Goal: Information Seeking & Learning: Check status

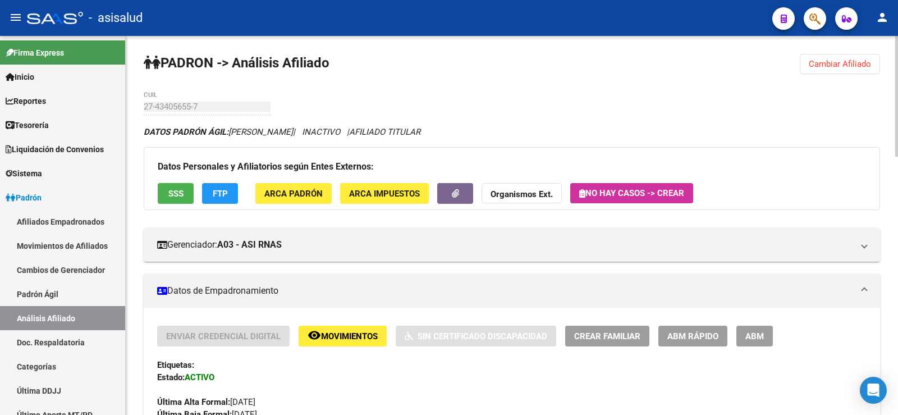
click at [851, 66] on span "Cambiar Afiliado" at bounding box center [840, 64] width 62 height 10
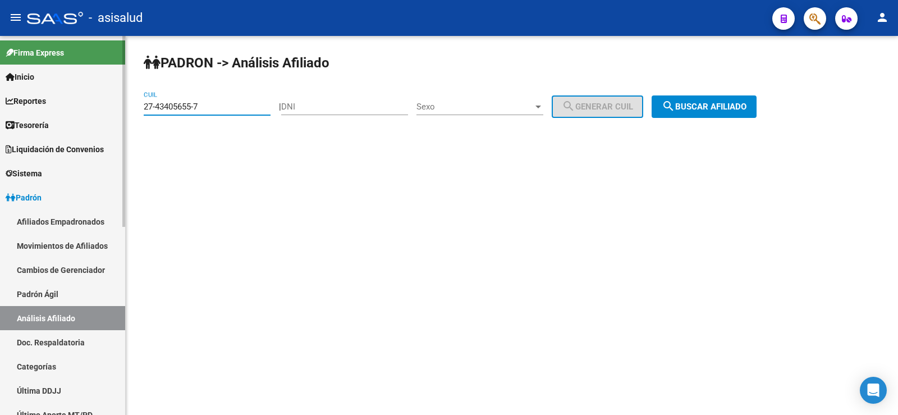
drag, startPoint x: 215, startPoint y: 104, endPoint x: 103, endPoint y: 104, distance: 112.2
click at [103, 104] on mat-sidenav-container "Firma Express Inicio Calendario SSS Instructivos Contacto OS Reportes Tablero d…" at bounding box center [449, 225] width 898 height 379
paste input "39117409"
click at [746, 104] on span "search Buscar afiliado" at bounding box center [704, 107] width 85 height 10
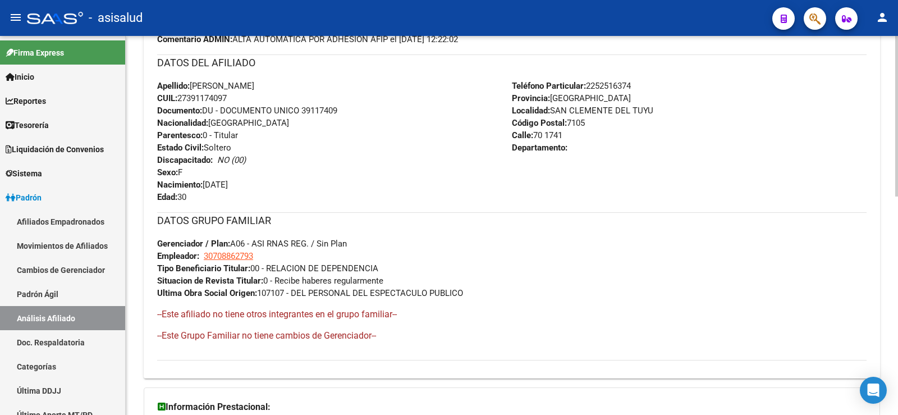
scroll to position [515, 0]
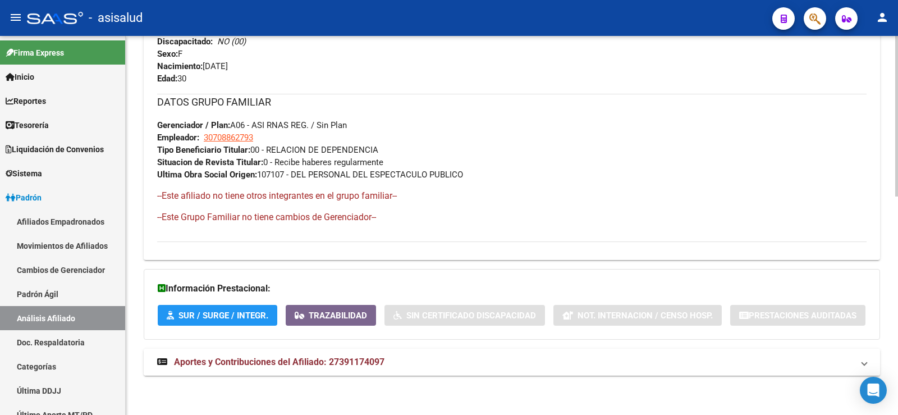
click at [355, 364] on span "Aportes y Contribuciones del Afiliado: 27391174097" at bounding box center [279, 361] width 210 height 11
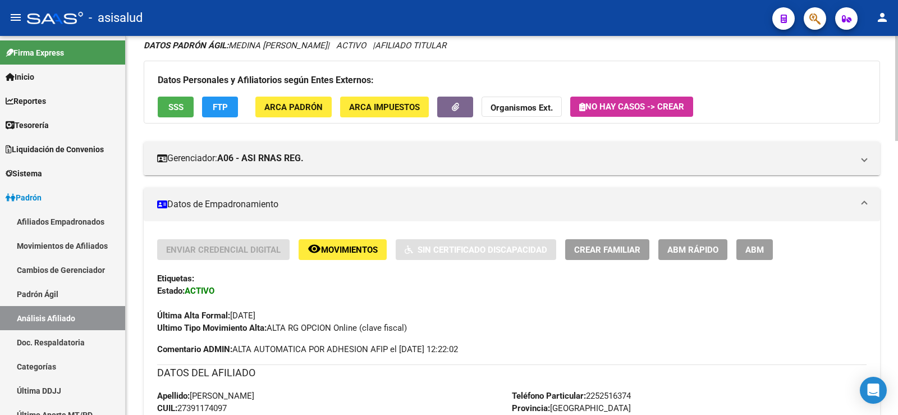
scroll to position [0, 0]
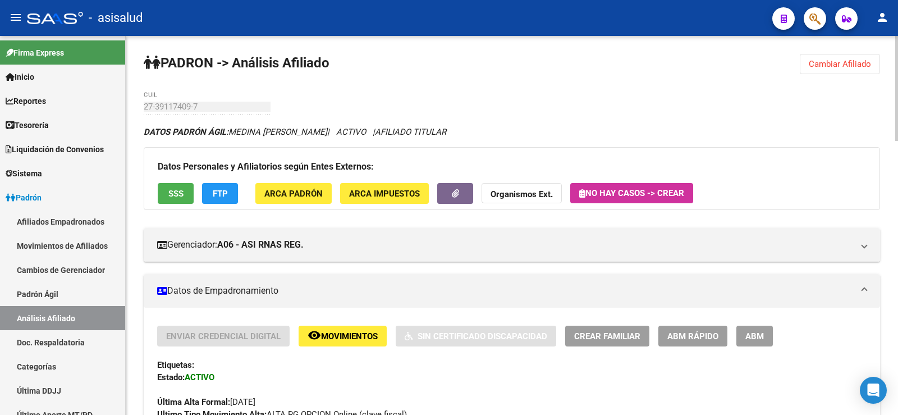
click at [827, 58] on button "Cambiar Afiliado" at bounding box center [840, 64] width 80 height 20
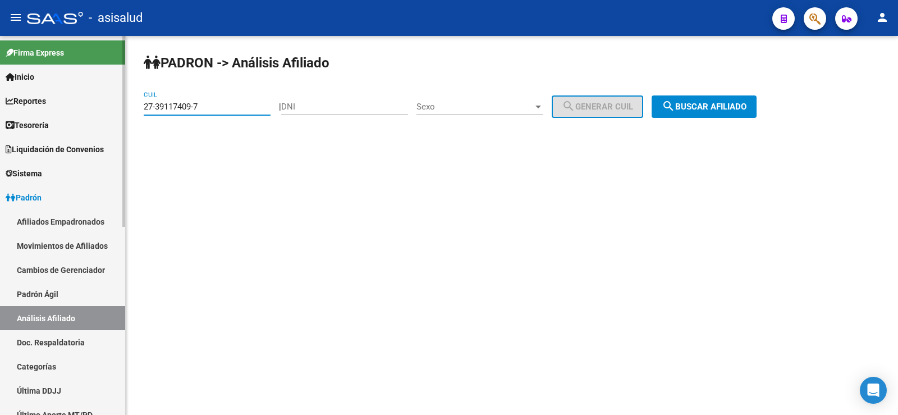
drag, startPoint x: 233, startPoint y: 110, endPoint x: 113, endPoint y: 110, distance: 120.7
click at [113, 110] on mat-sidenav-container "Firma Express Inicio Calendario SSS Instructivos Contacto OS Reportes Tablero d…" at bounding box center [449, 225] width 898 height 379
paste input "0-27741385-0"
click at [738, 104] on span "search Buscar afiliado" at bounding box center [704, 107] width 85 height 10
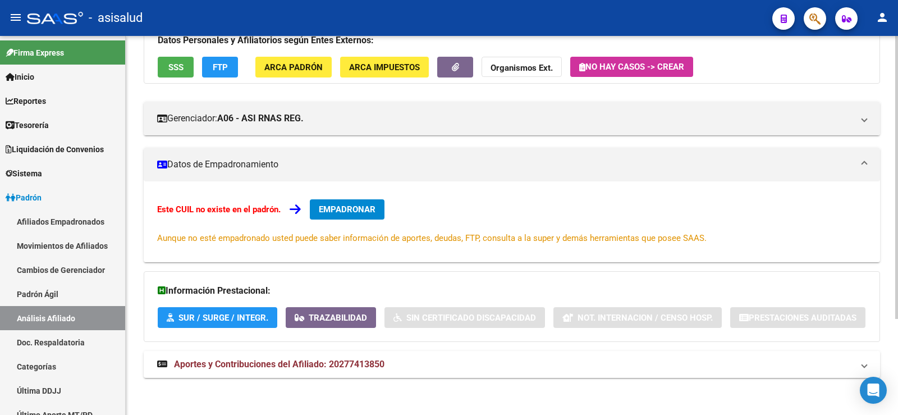
scroll to position [129, 0]
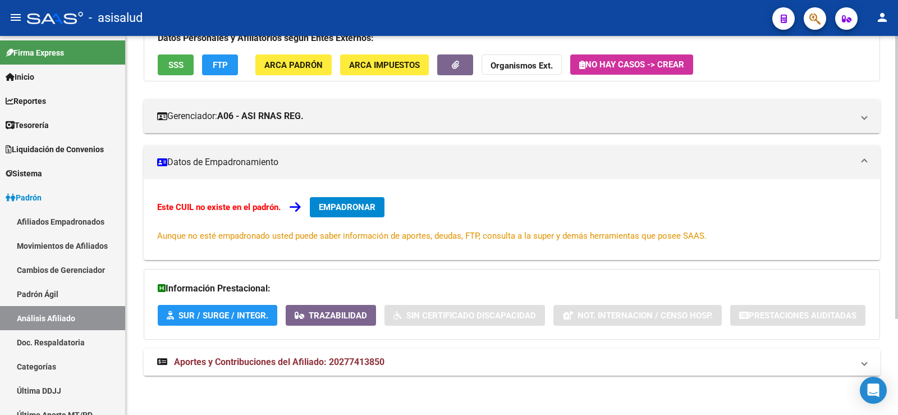
click at [359, 357] on span "Aportes y Contribuciones del Afiliado: 20277413850" at bounding box center [279, 361] width 210 height 11
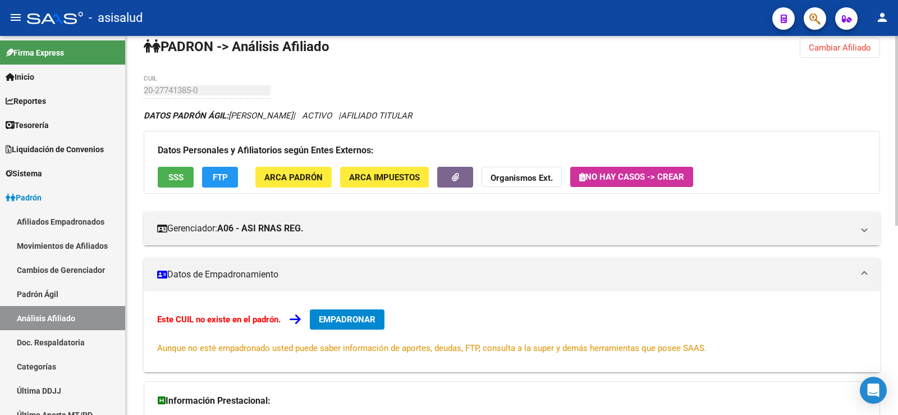
scroll to position [0, 0]
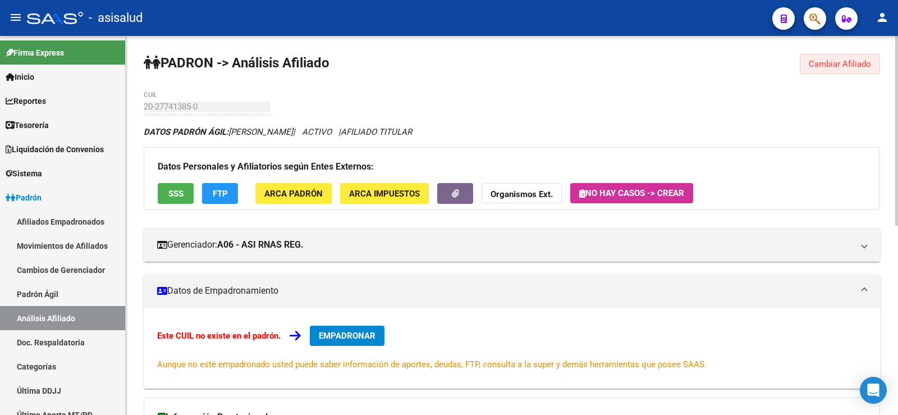
click at [827, 64] on span "Cambiar Afiliado" at bounding box center [840, 64] width 62 height 10
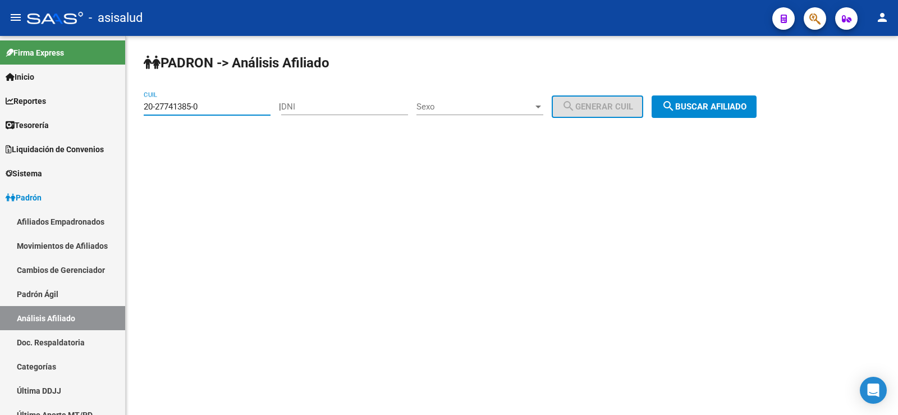
drag, startPoint x: 232, startPoint y: 103, endPoint x: 126, endPoint y: 101, distance: 106.1
click at [126, 101] on div "PADRON -> Análisis Afiliado 20-27741385-0 CUIL | DNI Sexo Sexo search Generar C…" at bounding box center [512, 95] width 772 height 118
paste input "9472709-5"
click at [709, 97] on button "search Buscar afiliado" at bounding box center [704, 106] width 105 height 22
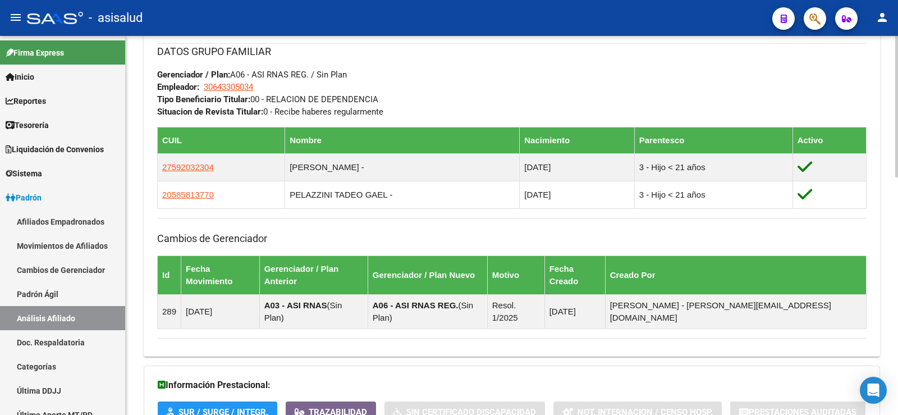
scroll to position [637, 0]
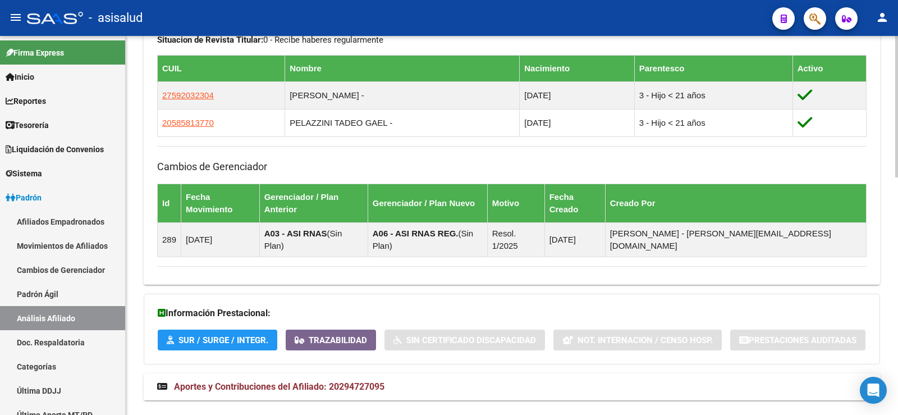
click at [352, 381] on span "Aportes y Contribuciones del Afiliado: 20294727095" at bounding box center [279, 386] width 210 height 11
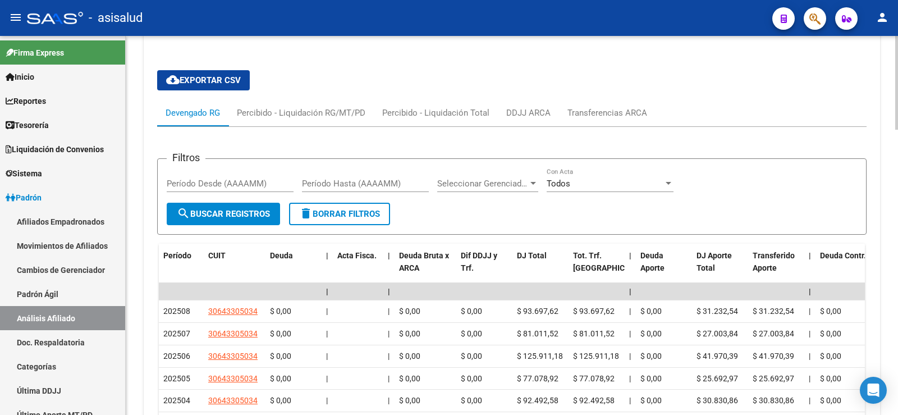
scroll to position [1038, 0]
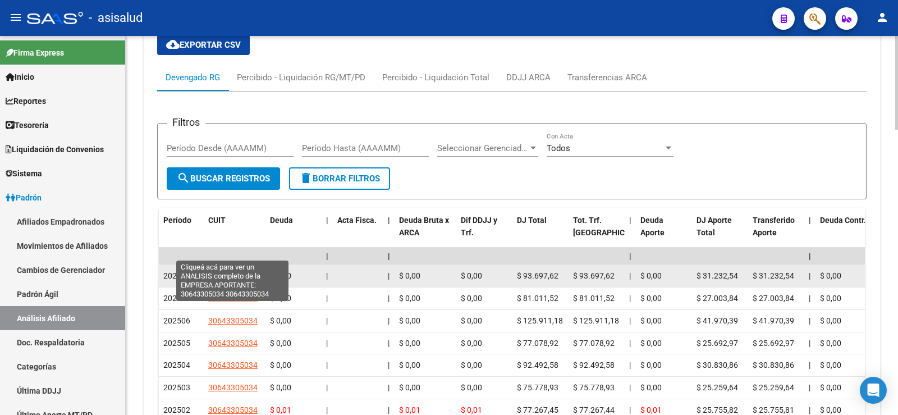
click at [240, 271] on span "30643305034" at bounding box center [232, 275] width 49 height 9
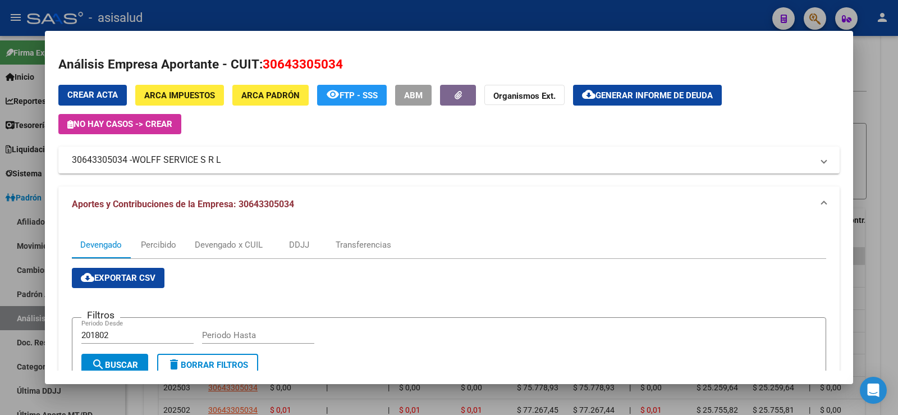
click at [685, 15] on div at bounding box center [449, 207] width 898 height 415
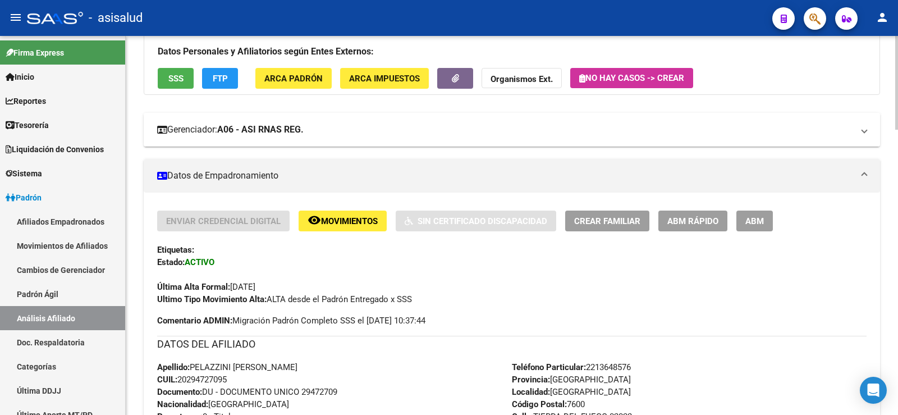
scroll to position [0, 0]
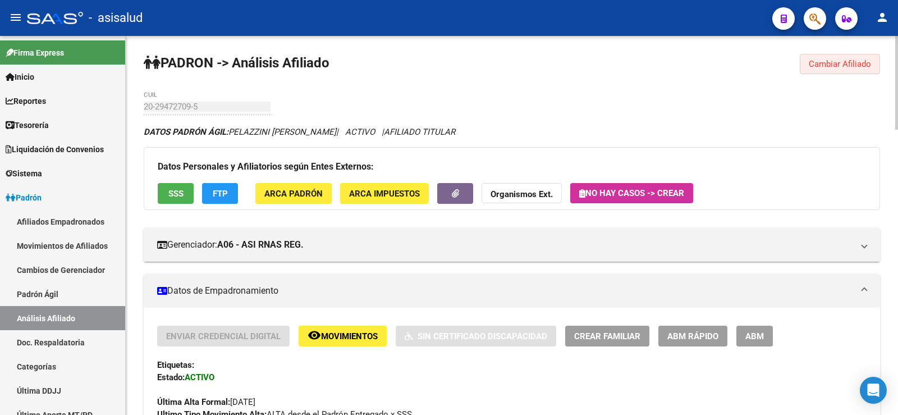
click at [825, 71] on button "Cambiar Afiliado" at bounding box center [840, 64] width 80 height 20
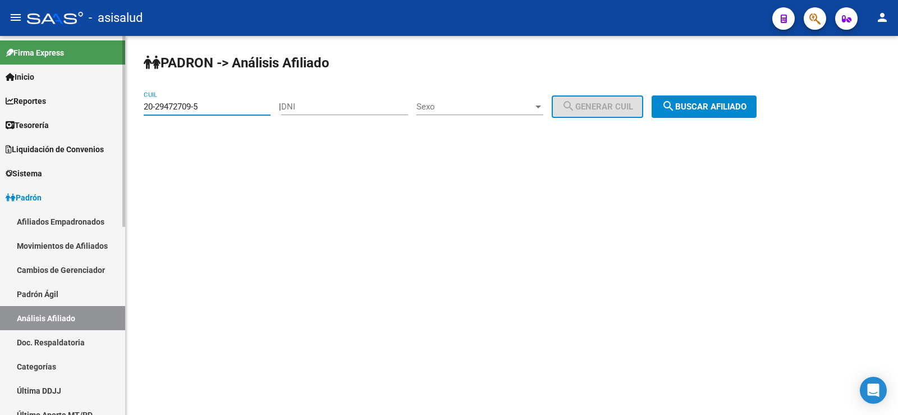
drag, startPoint x: 174, startPoint y: 105, endPoint x: 112, endPoint y: 105, distance: 62.3
click at [112, 105] on mat-sidenav-container "Firma Express Inicio Calendario SSS Instructivos Contacto OS Reportes Tablero d…" at bounding box center [449, 225] width 898 height 379
paste input "33558875"
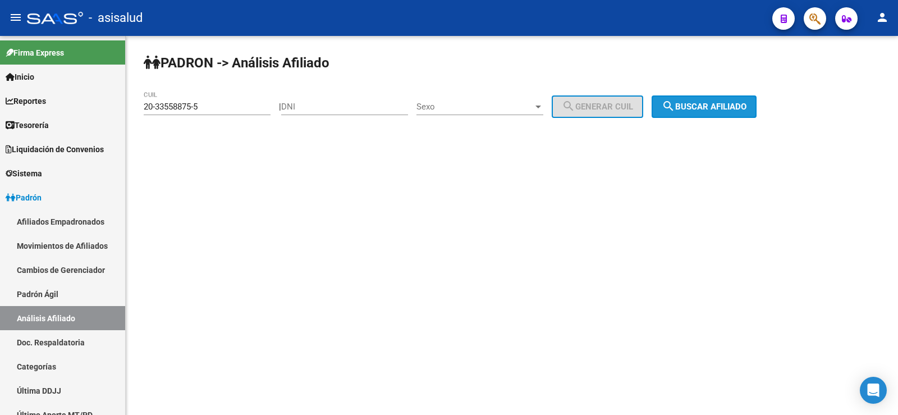
click at [749, 112] on button "search Buscar afiliado" at bounding box center [704, 106] width 105 height 22
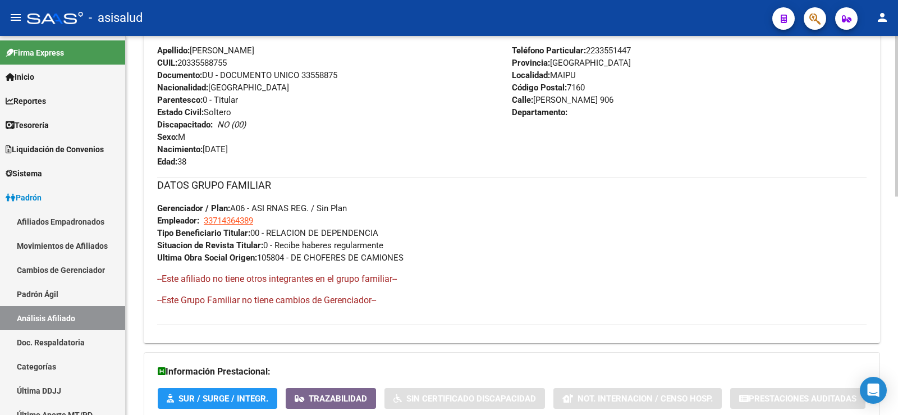
scroll to position [515, 0]
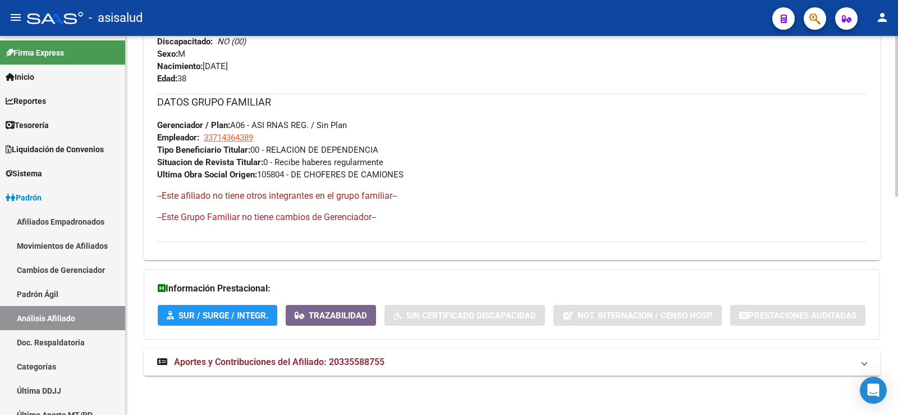
drag, startPoint x: 316, startPoint y: 363, endPoint x: 370, endPoint y: 312, distance: 73.8
click at [316, 363] on span "Aportes y Contribuciones del Afiliado: 20335588755" at bounding box center [279, 361] width 210 height 11
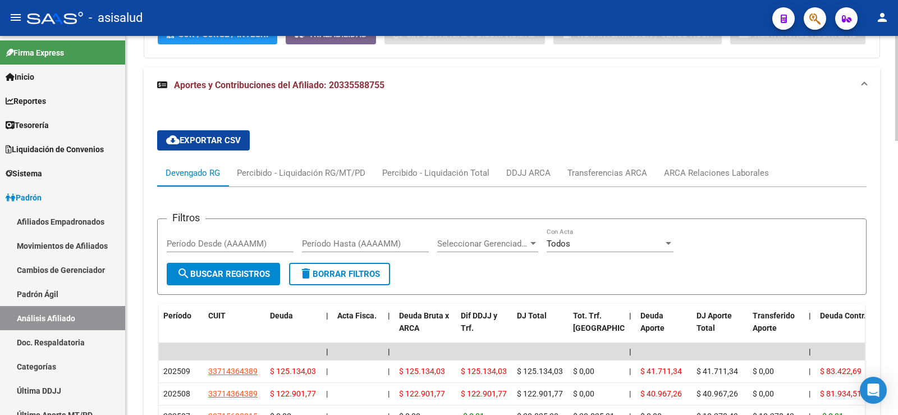
scroll to position [861, 0]
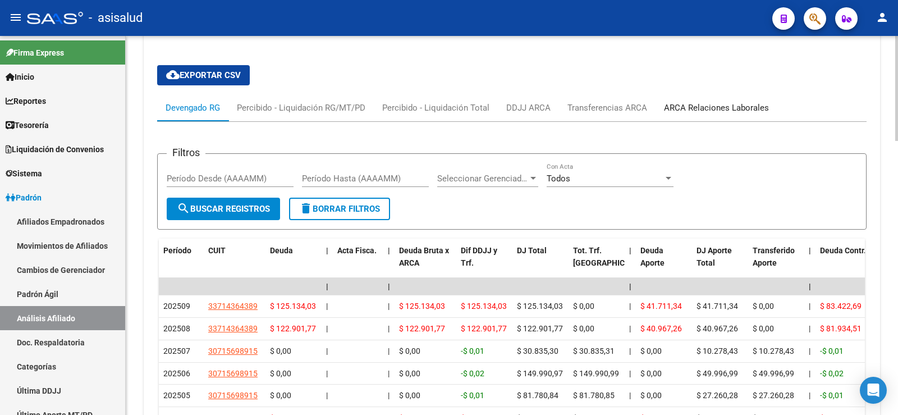
click at [710, 104] on div "ARCA Relaciones Laborales" at bounding box center [716, 108] width 105 height 12
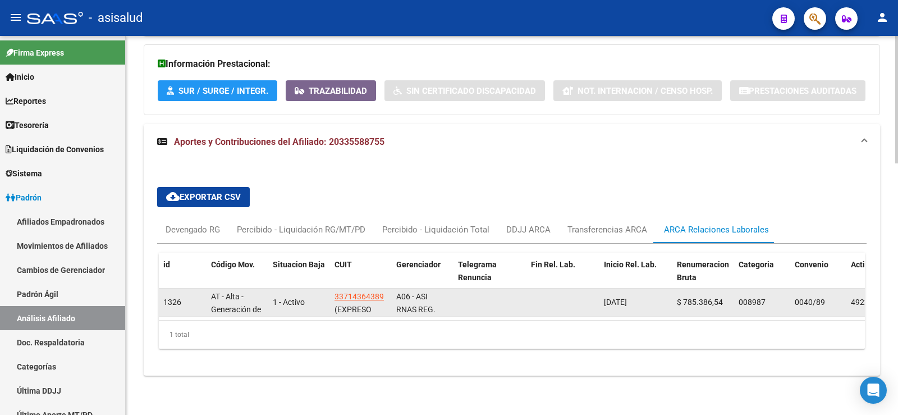
scroll to position [24, 0]
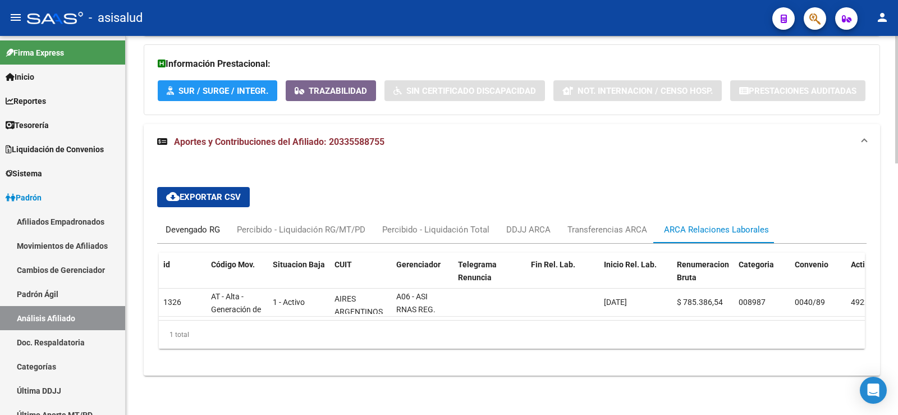
click at [168, 223] on div "Devengado RG" at bounding box center [193, 229] width 54 height 12
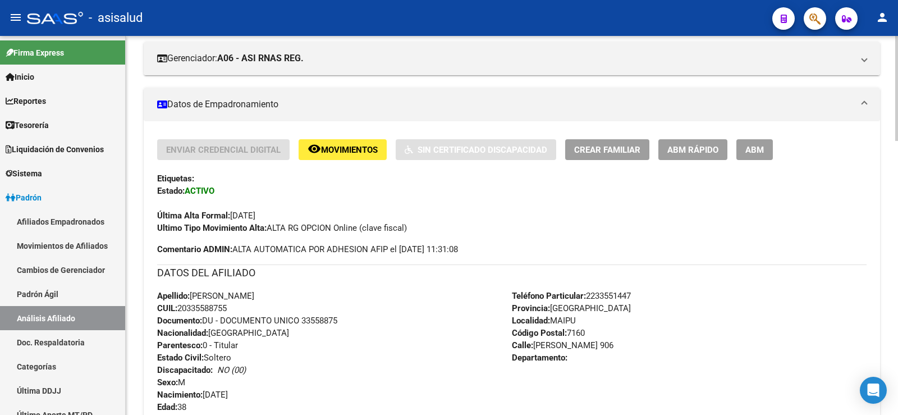
scroll to position [0, 0]
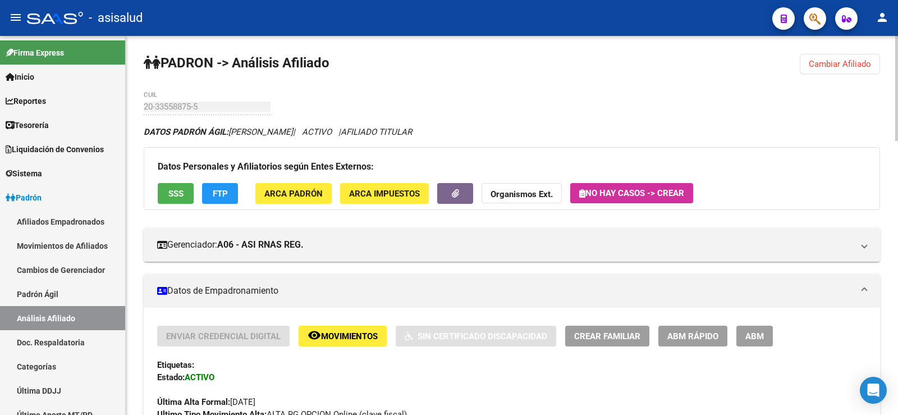
click at [836, 67] on span "Cambiar Afiliado" at bounding box center [840, 64] width 62 height 10
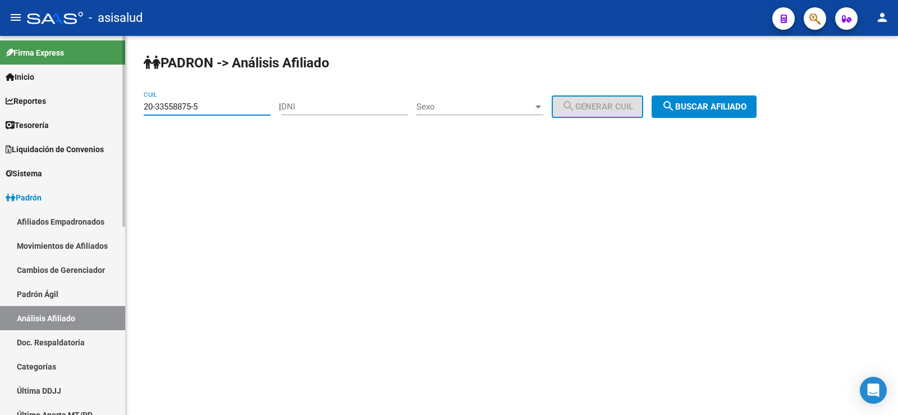
drag, startPoint x: 235, startPoint y: 103, endPoint x: 85, endPoint y: 118, distance: 150.0
click at [85, 118] on mat-sidenav-container "Firma Express Inicio Calendario SSS Instructivos Contacto OS Reportes Tablero d…" at bounding box center [449, 225] width 898 height 379
paste input "4737689-3"
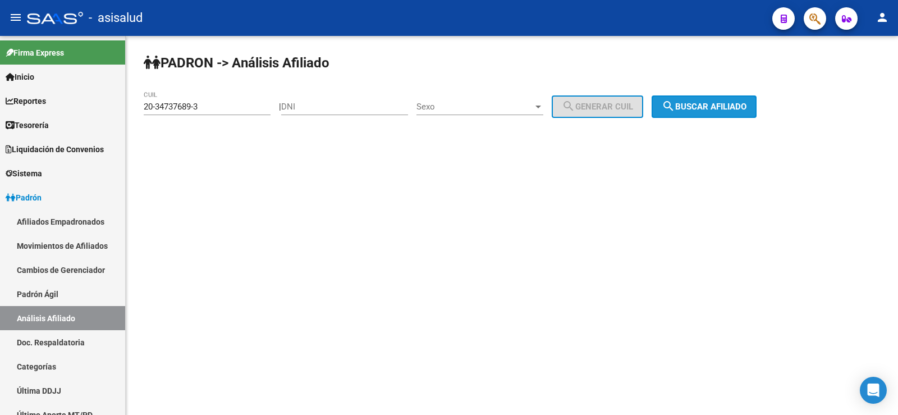
click at [700, 109] on span "search Buscar afiliado" at bounding box center [704, 107] width 85 height 10
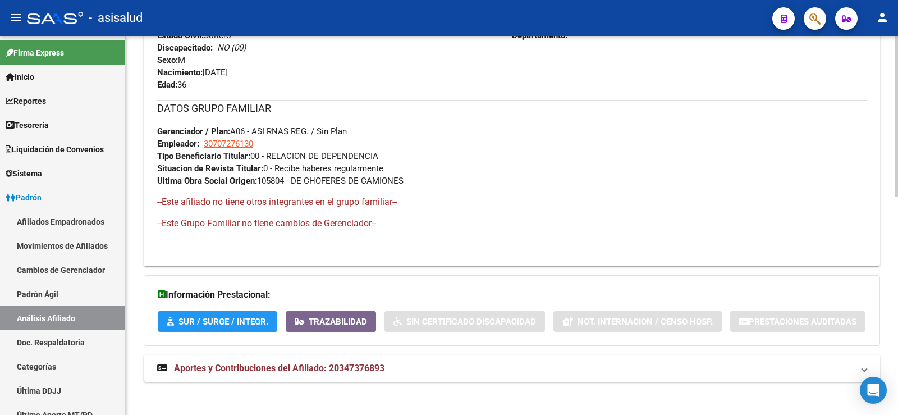
scroll to position [515, 0]
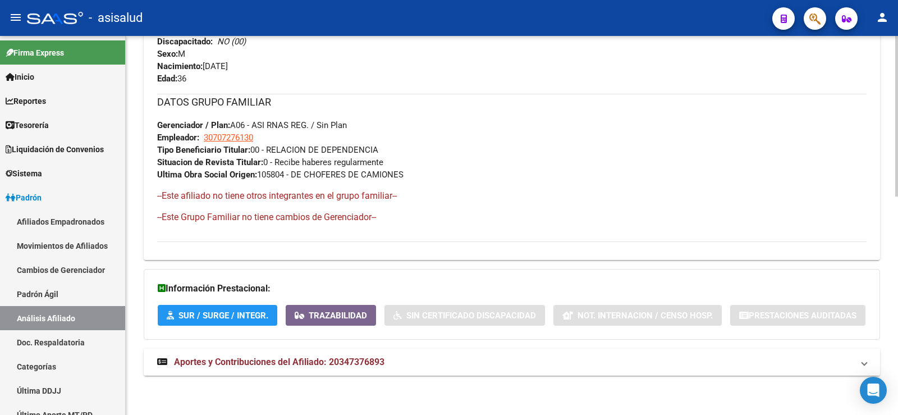
click at [298, 364] on span "Aportes y Contribuciones del Afiliado: 20347376893" at bounding box center [279, 361] width 210 height 11
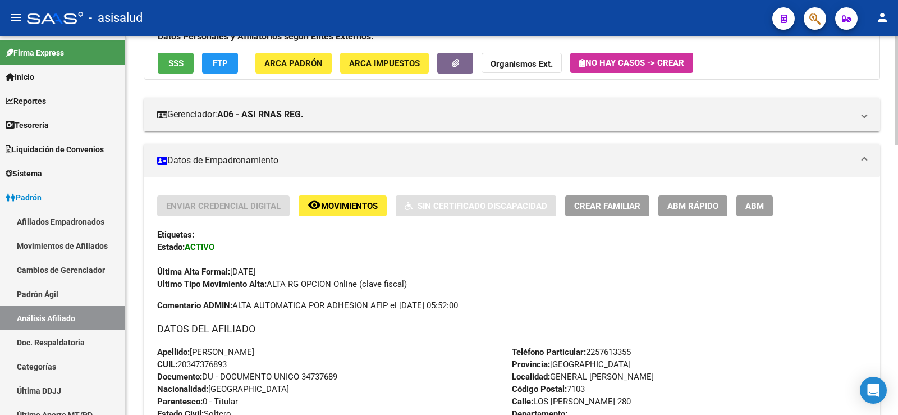
scroll to position [0, 0]
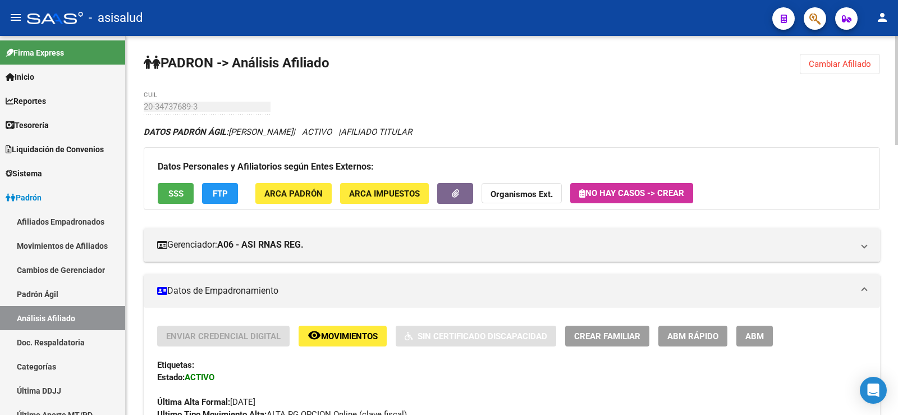
click at [852, 61] on span "Cambiar Afiliado" at bounding box center [840, 64] width 62 height 10
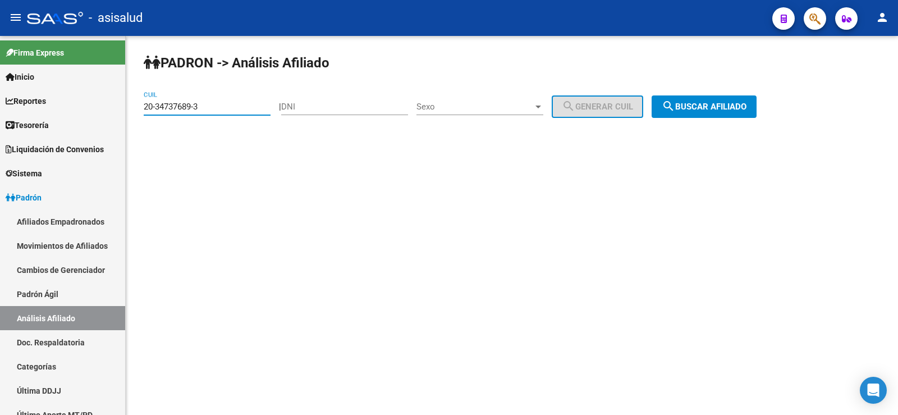
drag, startPoint x: 217, startPoint y: 108, endPoint x: 179, endPoint y: 111, distance: 38.3
click at [185, 111] on input "20-34737689-3" at bounding box center [207, 107] width 127 height 10
click at [123, 113] on div at bounding box center [123, 131] width 3 height 191
drag, startPoint x: 146, startPoint y: 104, endPoint x: 309, endPoint y: 104, distance: 163.3
click at [309, 104] on app-analisis-afiliado "PADRON -> Análisis Afiliado 20-34737689-3 CUIL | DNI Sexo Sexo search Generar C…" at bounding box center [454, 107] width 621 height 10
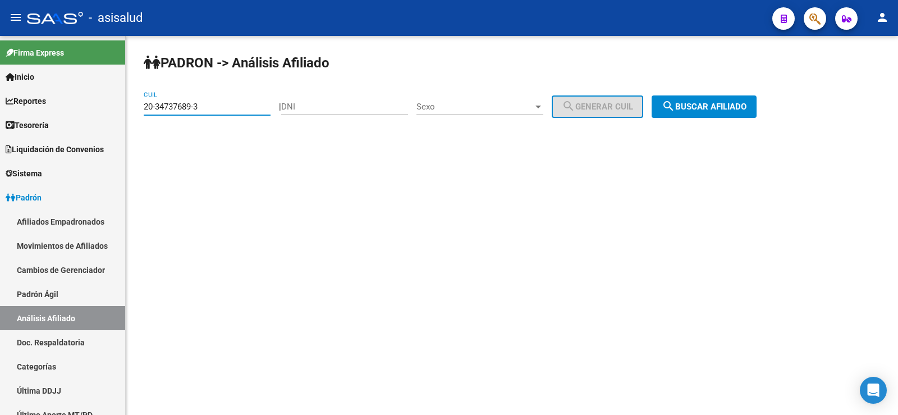
paste input "18815411-6"
click at [738, 105] on span "search Buscar afiliado" at bounding box center [704, 107] width 85 height 10
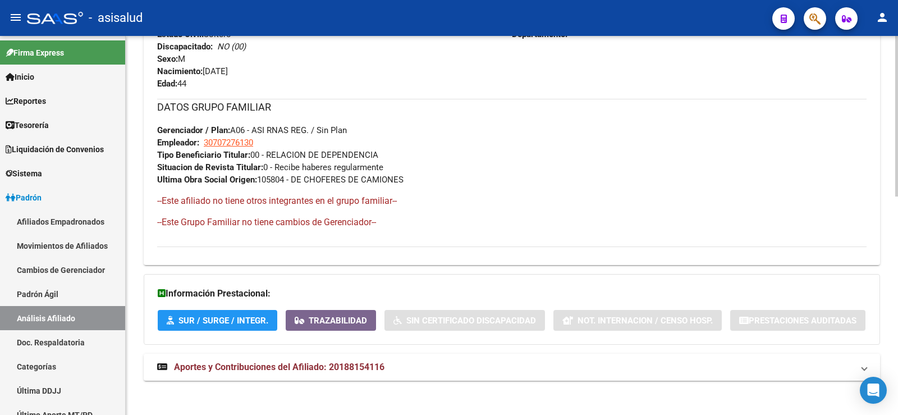
scroll to position [515, 0]
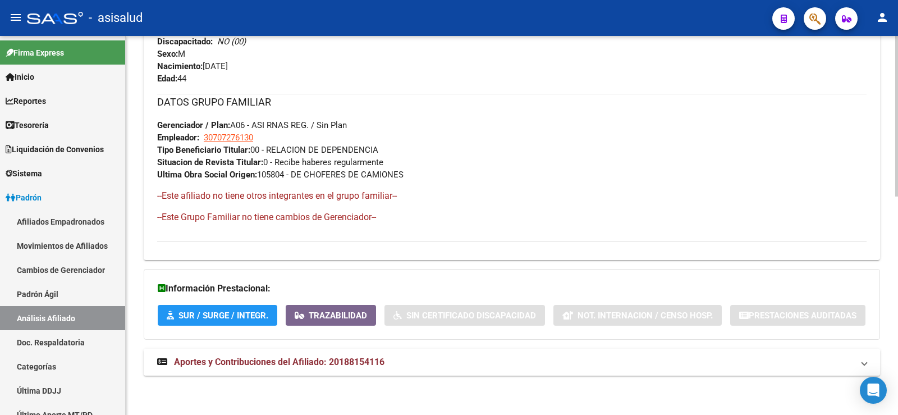
click at [355, 366] on span "Aportes y Contribuciones del Afiliado: 20188154116" at bounding box center [279, 361] width 210 height 11
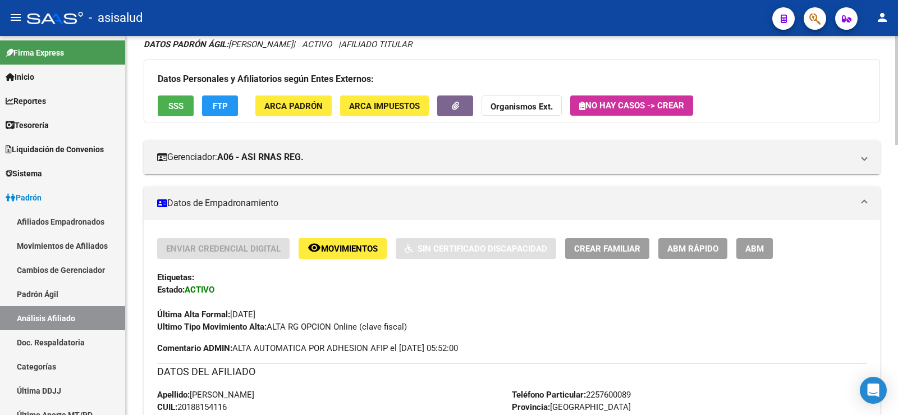
scroll to position [0, 0]
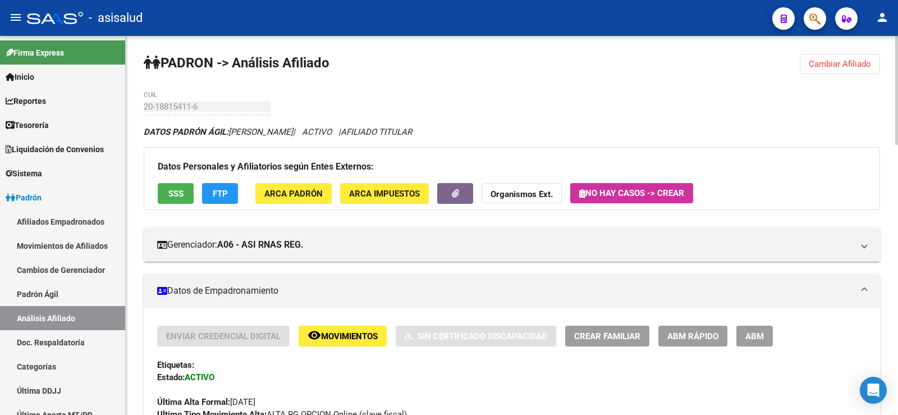
click at [836, 64] on span "Cambiar Afiliado" at bounding box center [840, 64] width 62 height 10
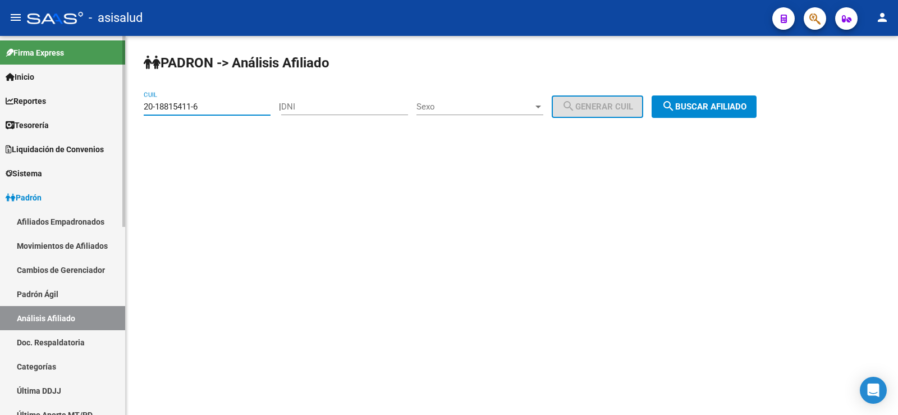
drag, startPoint x: 231, startPoint y: 109, endPoint x: 112, endPoint y: 112, distance: 119.0
click at [112, 112] on mat-sidenav-container "Firma Express Inicio Calendario SSS Instructivos Contacto OS Reportes Tablero d…" at bounding box center [449, 225] width 898 height 379
paste input "7-44749550-9"
type input "27-44749550-9"
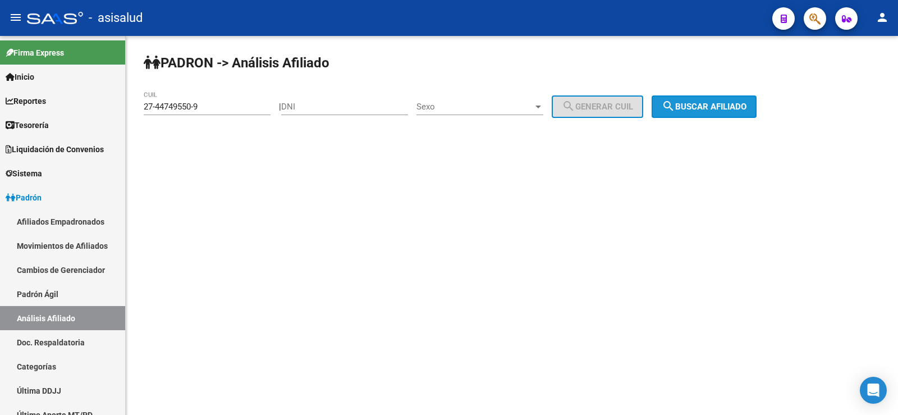
click at [728, 109] on span "search Buscar afiliado" at bounding box center [704, 107] width 85 height 10
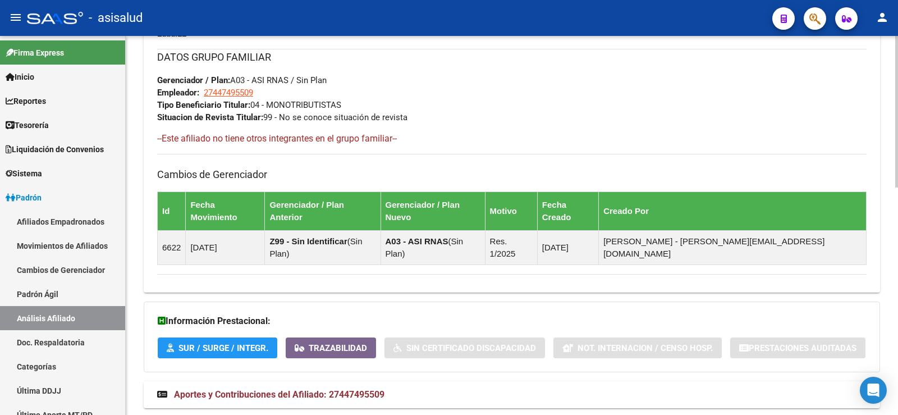
scroll to position [561, 0]
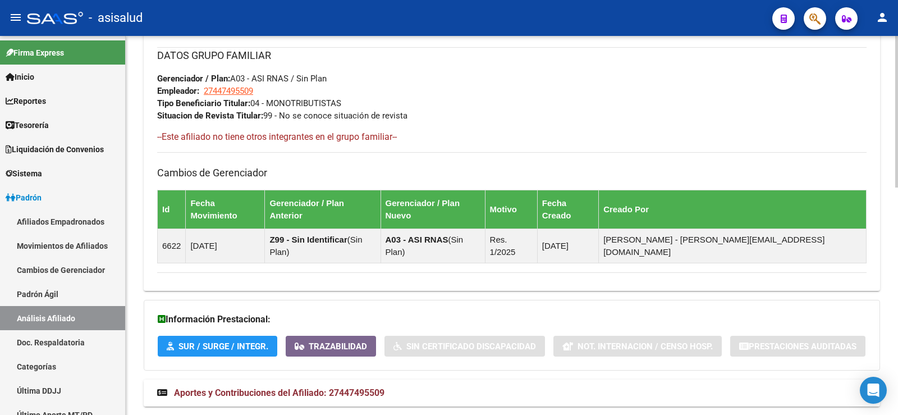
click at [343, 379] on mat-expansion-panel-header "Aportes y Contribuciones del Afiliado: 27447495509" at bounding box center [512, 392] width 736 height 27
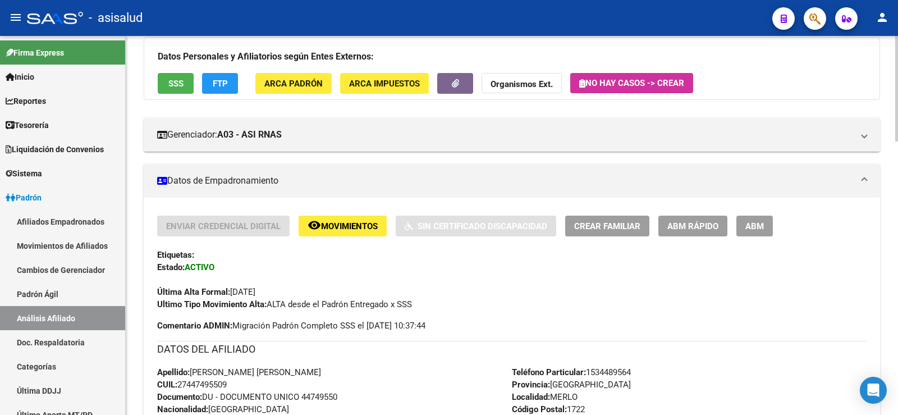
scroll to position [72, 0]
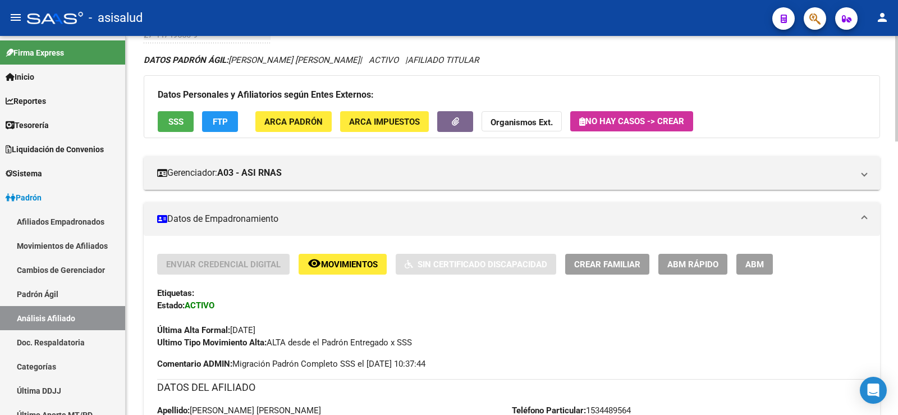
click at [705, 267] on span "ABM Rápido" at bounding box center [692, 264] width 51 height 10
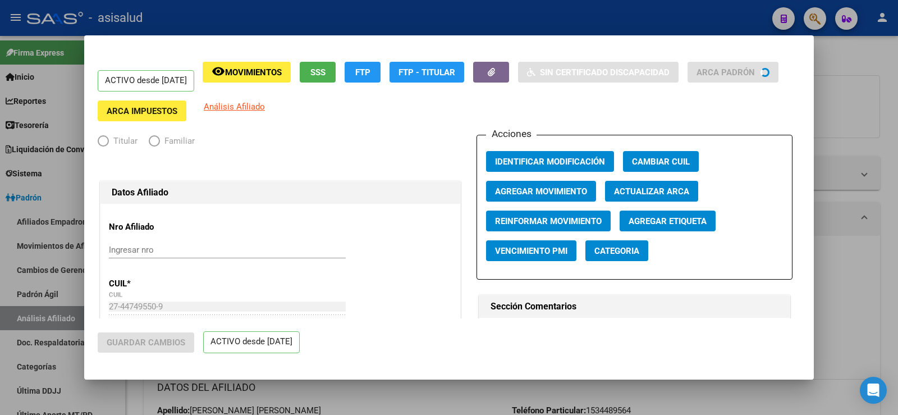
radio input "true"
type input "27-44749550-9"
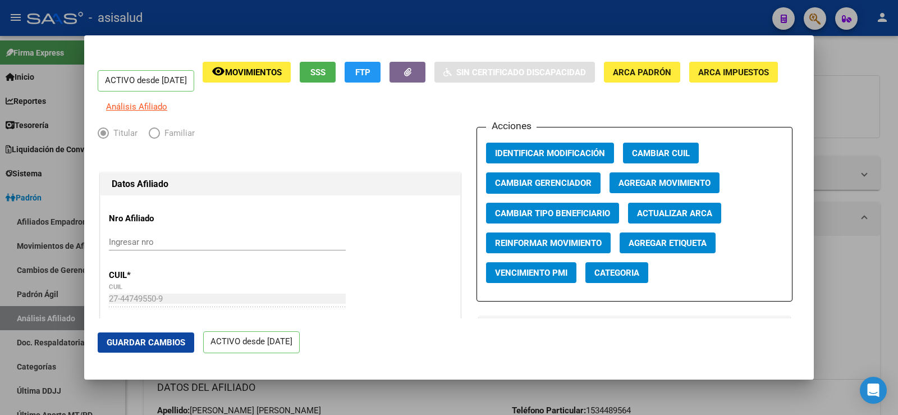
click at [630, 182] on button "Agregar Movimiento" at bounding box center [664, 182] width 110 height 21
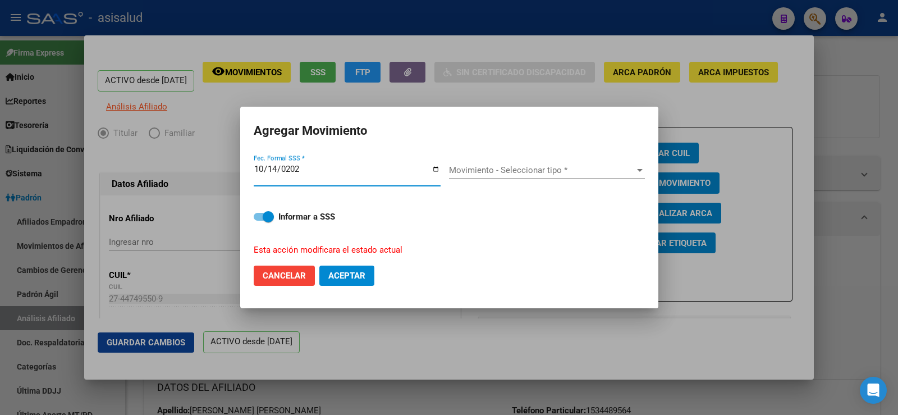
type input "[DATE]"
click at [600, 177] on div "Movimiento - Seleccionar tipo * Movimiento - Seleccionar tipo *" at bounding box center [547, 170] width 196 height 17
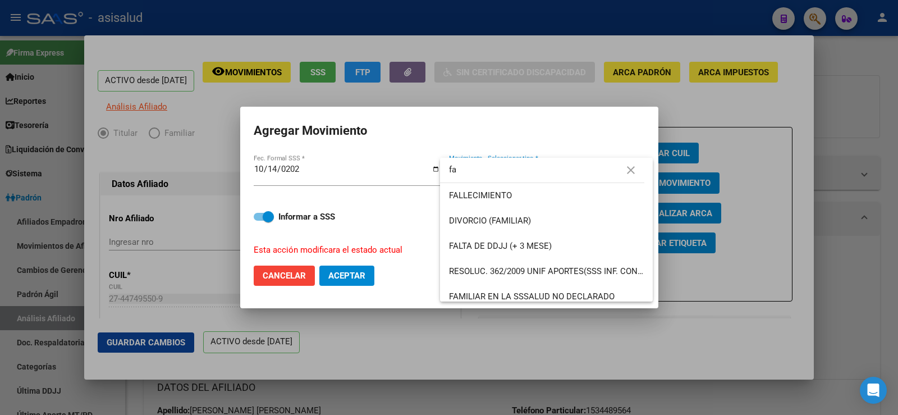
type input "f"
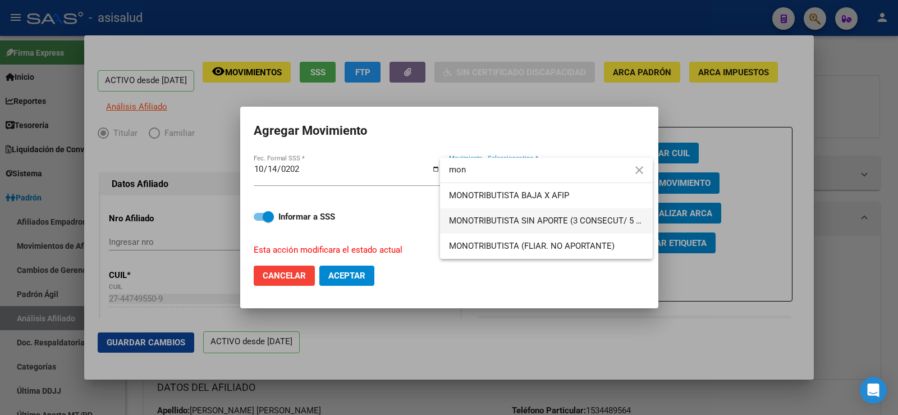
type input "mon"
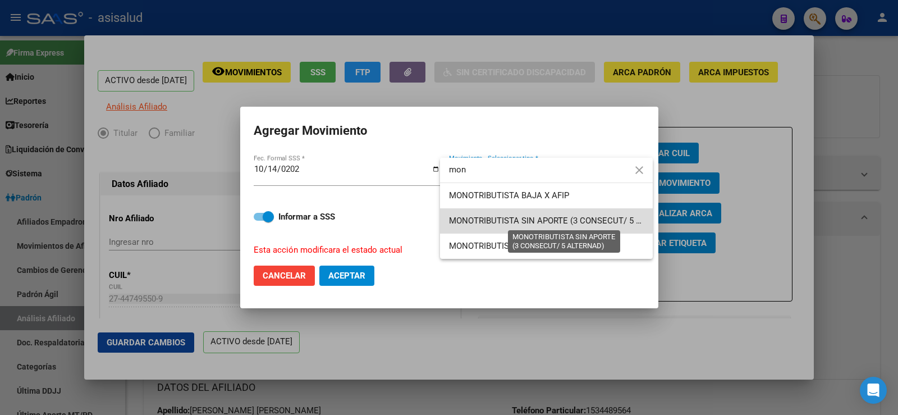
click at [515, 219] on span "MONOTRIBUTISTA SIN APORTE (3 CONSECUT/ 5 ALTERNAD)" at bounding box center [564, 220] width 231 height 10
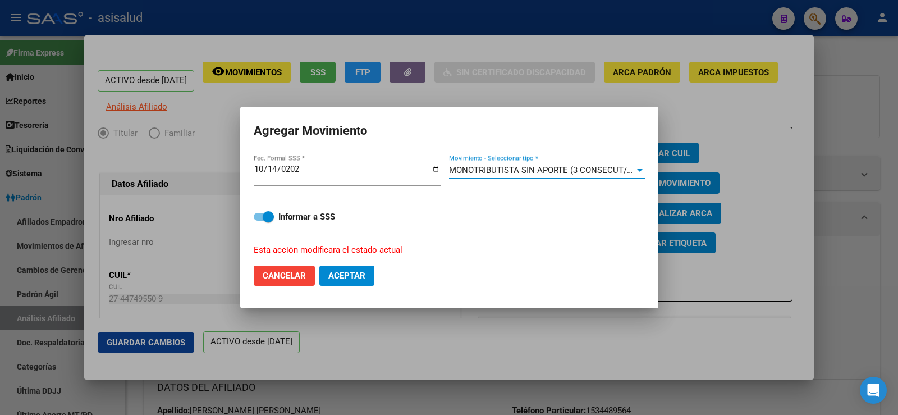
click at [337, 273] on span "Aceptar" at bounding box center [346, 275] width 37 height 10
checkbox input "false"
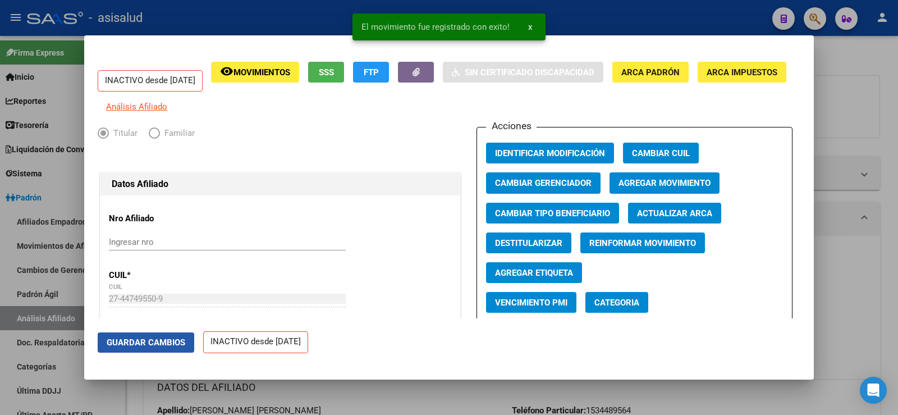
click at [166, 342] on span "Guardar Cambios" at bounding box center [146, 342] width 79 height 10
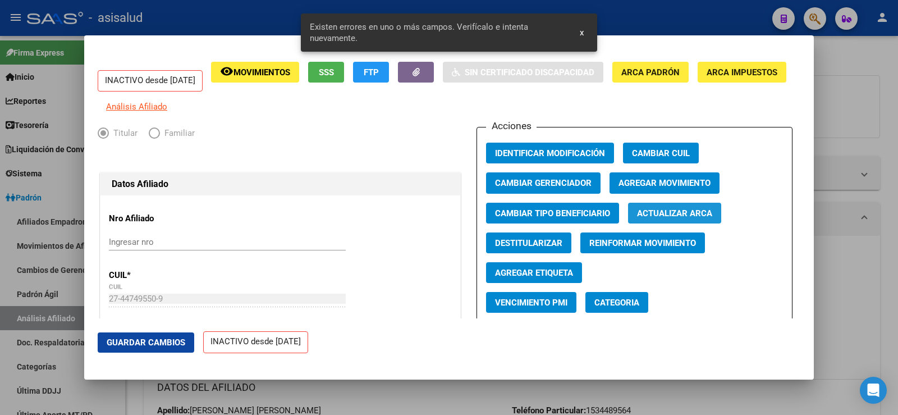
click at [688, 218] on span "Actualizar ARCA" at bounding box center [674, 213] width 75 height 10
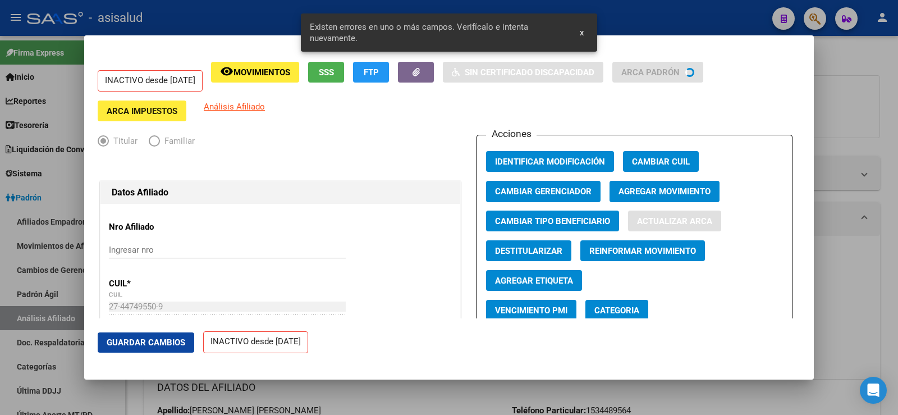
type input "[PERSON_NAME]"
type input "MERLO"
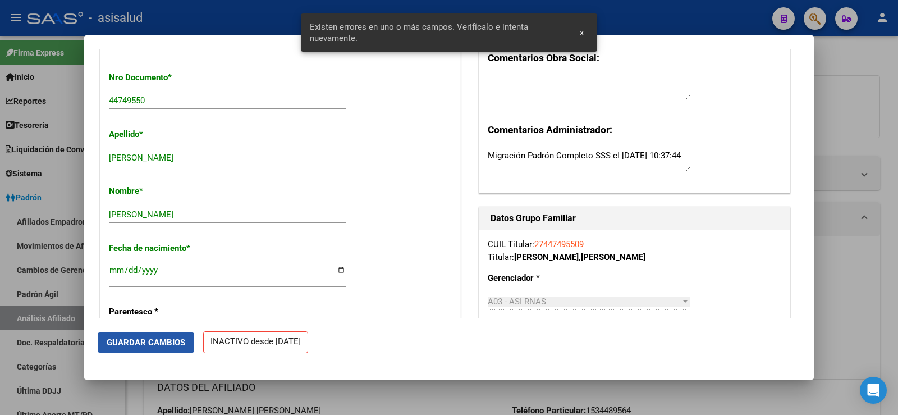
click at [163, 345] on span "Guardar Cambios" at bounding box center [146, 342] width 79 height 10
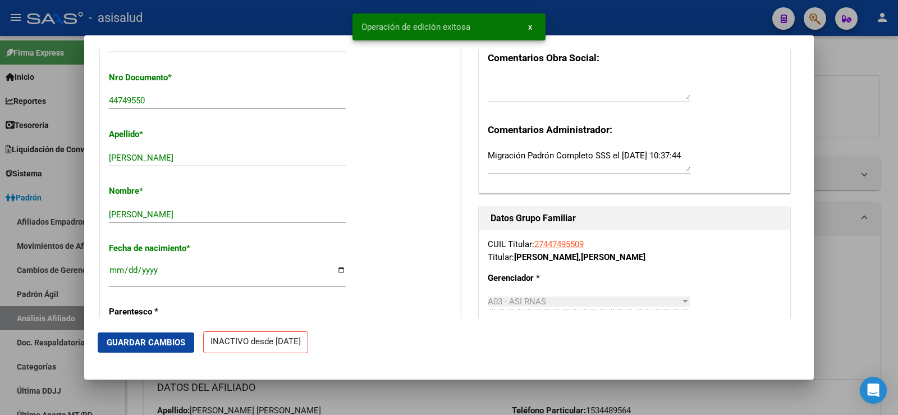
click at [877, 101] on div at bounding box center [449, 207] width 898 height 415
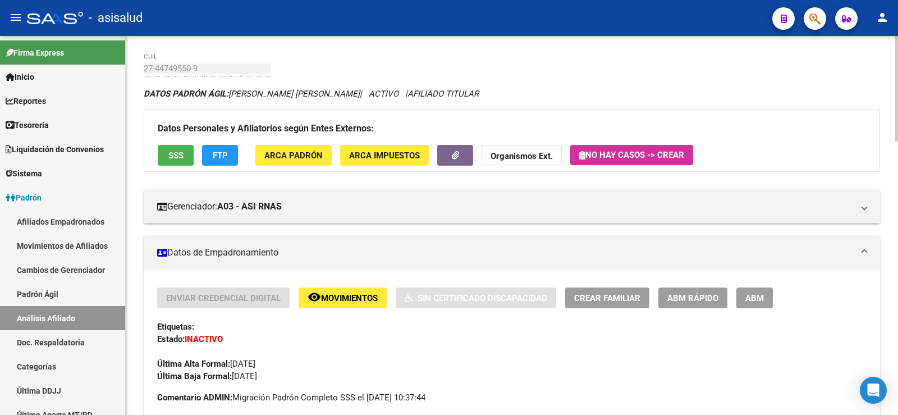
scroll to position [0, 0]
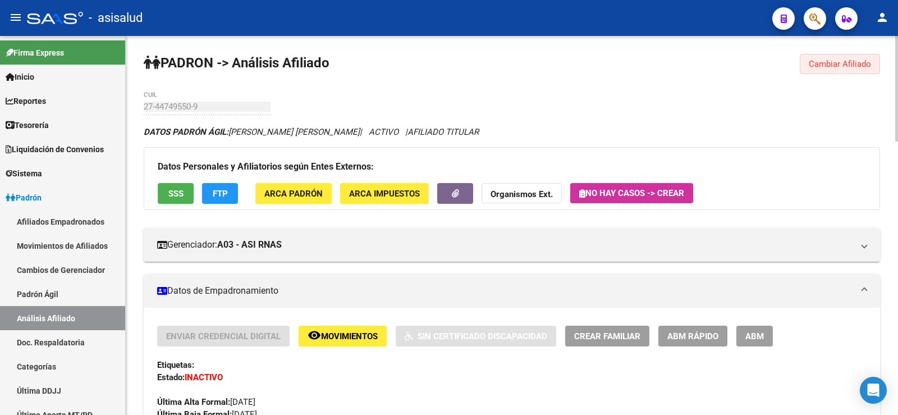
click at [833, 55] on button "Cambiar Afiliado" at bounding box center [840, 64] width 80 height 20
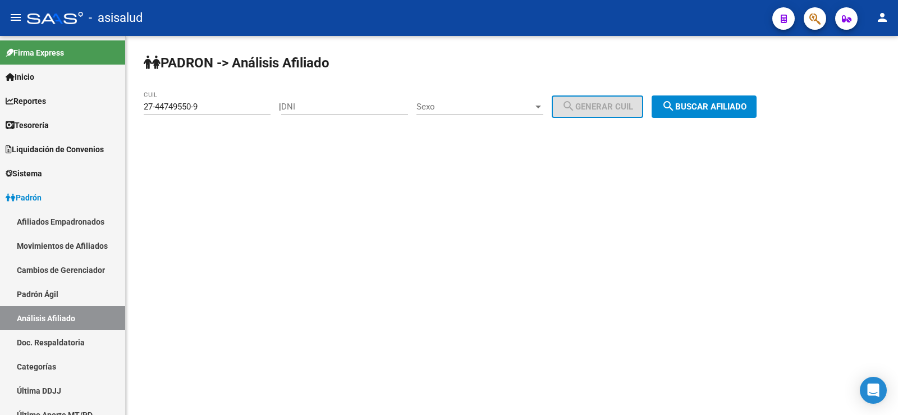
drag, startPoint x: 209, startPoint y: 110, endPoint x: 143, endPoint y: 109, distance: 66.8
click at [158, 109] on input "27-44749550-9" at bounding box center [207, 107] width 127 height 10
click at [131, 109] on div "PADRON -> Análisis Afiliado 27-44749550-9 CUIL | DNI Sexo Sexo search Generar C…" at bounding box center [512, 95] width 772 height 118
drag, startPoint x: 146, startPoint y: 105, endPoint x: 312, endPoint y: 105, distance: 166.1
click at [312, 105] on app-analisis-afiliado "PADRON -> Análisis Afiliado 27-44749550-9 CUIL | DNI Sexo Sexo search Generar C…" at bounding box center [454, 107] width 621 height 10
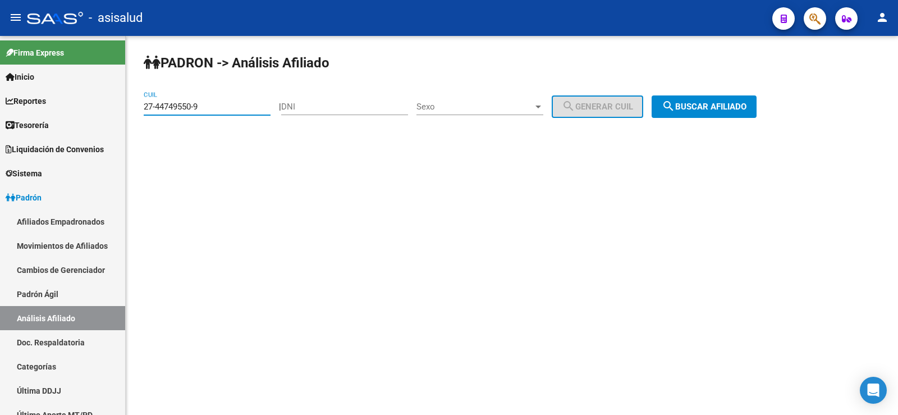
paste input "0-04164806-7"
click at [696, 104] on span "search Buscar afiliado" at bounding box center [704, 107] width 85 height 10
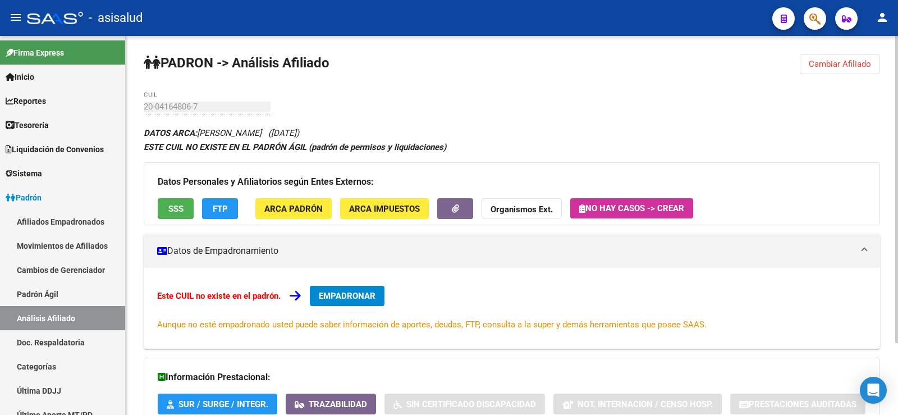
click at [311, 206] on span "ARCA Padrón" at bounding box center [293, 209] width 58 height 10
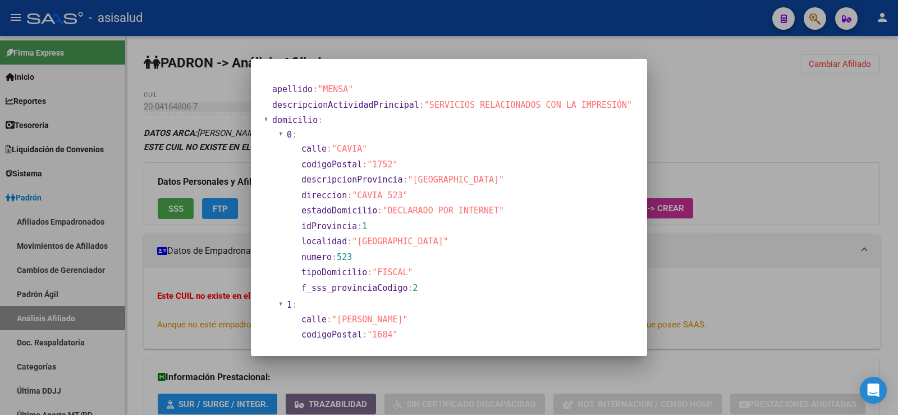
click at [268, 118] on div at bounding box center [266, 120] width 4 height 8
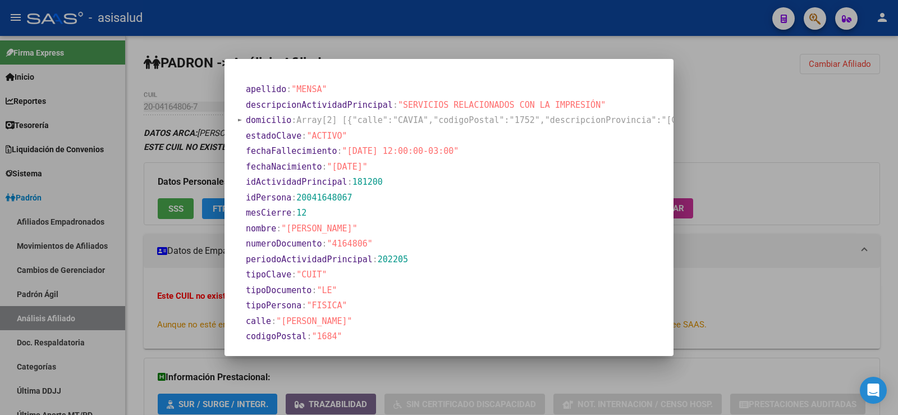
drag, startPoint x: 245, startPoint y: 149, endPoint x: 469, endPoint y: 150, distance: 223.4
click at [240, 120] on div at bounding box center [240, 120] width 4 height 8
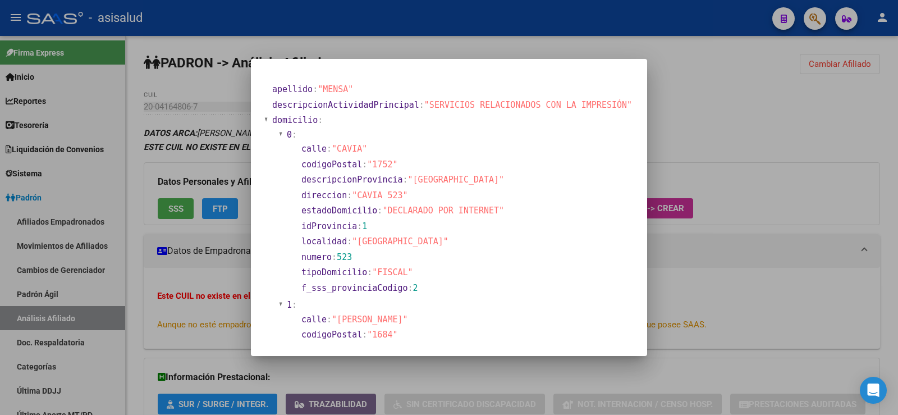
click at [268, 118] on div at bounding box center [266, 120] width 4 height 8
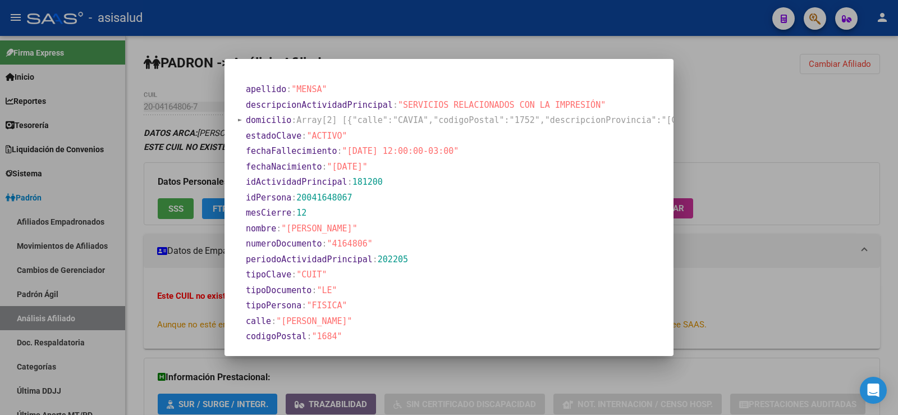
click at [379, 51] on div at bounding box center [449, 207] width 898 height 415
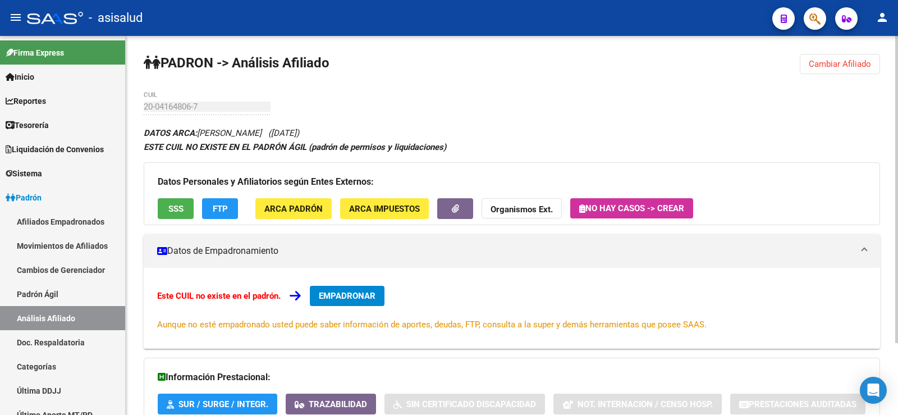
click at [857, 64] on span "Cambiar Afiliado" at bounding box center [840, 64] width 62 height 10
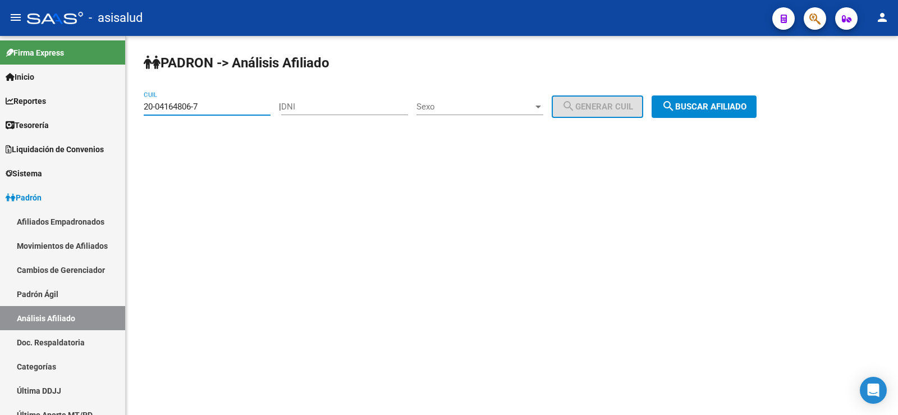
drag, startPoint x: 223, startPoint y: 111, endPoint x: 129, endPoint y: 111, distance: 94.8
click at [129, 111] on div "PADRON -> Análisis Afiliado 20-04164806-7 CUIL | DNI Sexo Sexo search Generar C…" at bounding box center [512, 95] width 772 height 118
paste input "7-38682507-1"
click at [691, 110] on span "search Buscar afiliado" at bounding box center [704, 107] width 85 height 10
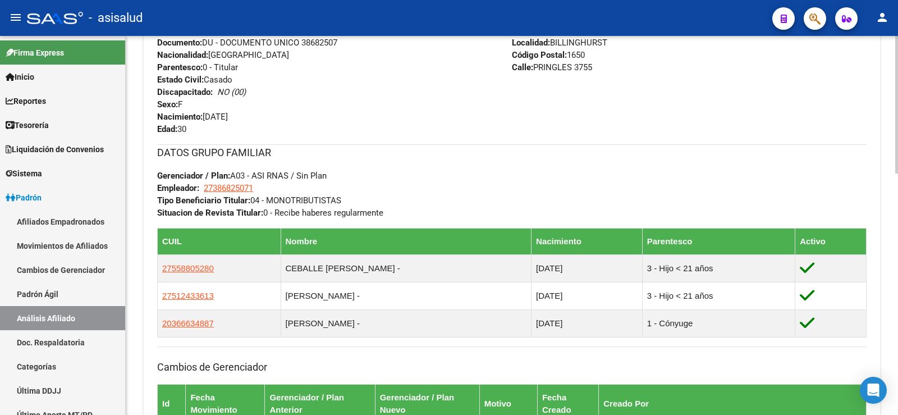
scroll to position [664, 0]
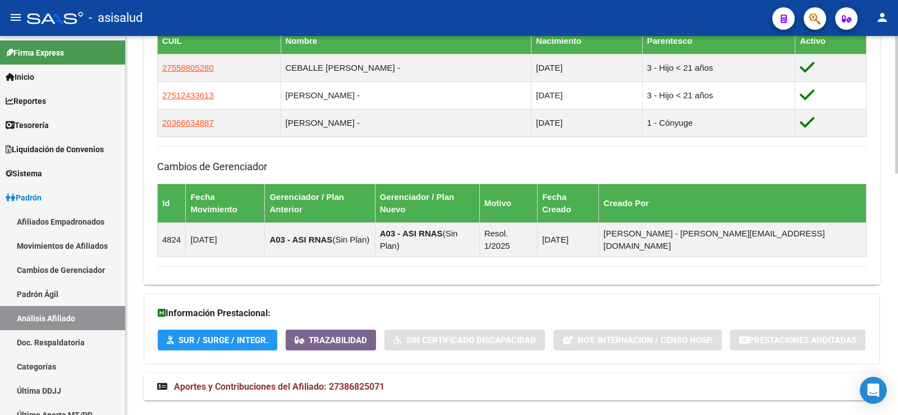
click at [306, 381] on span "Aportes y Contribuciones del Afiliado: 27386825071" at bounding box center [279, 386] width 210 height 11
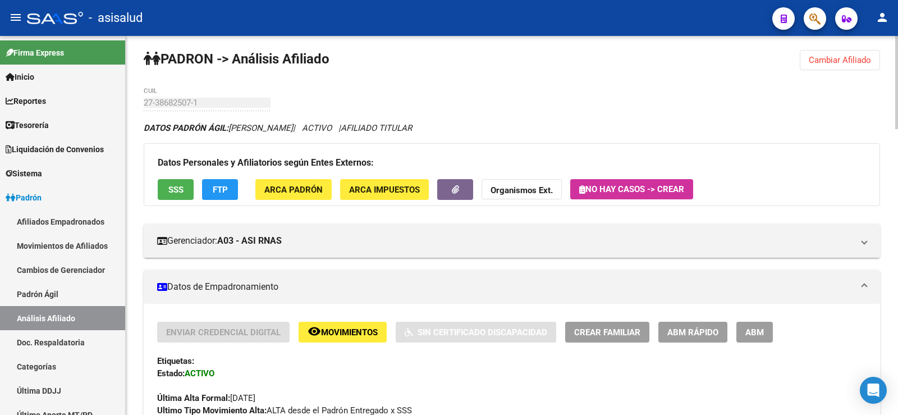
scroll to position [0, 0]
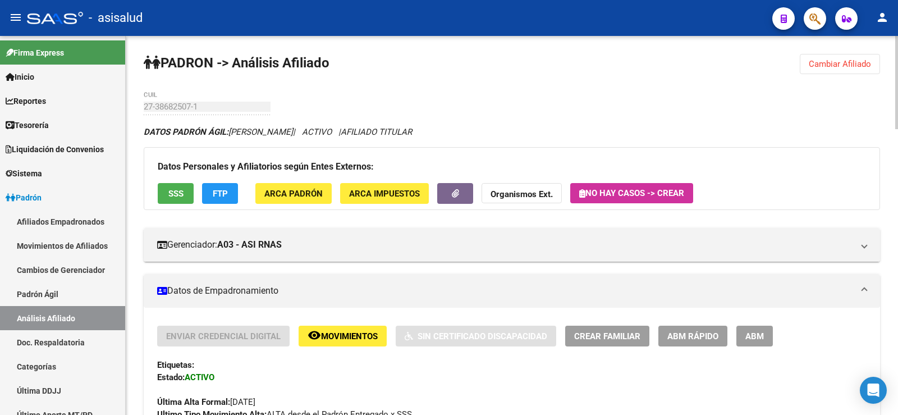
click at [825, 62] on span "Cambiar Afiliado" at bounding box center [840, 64] width 62 height 10
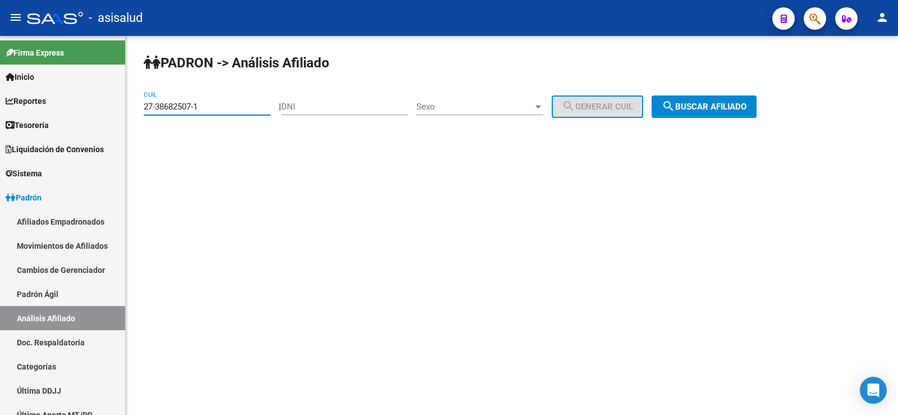
paste input "0-26074745-3"
drag, startPoint x: 212, startPoint y: 106, endPoint x: 137, endPoint y: 111, distance: 74.8
click at [137, 111] on div "PADRON -> Análisis Afiliado 27-38682507-1 CUIL | DNI Sexo Sexo search Generar C…" at bounding box center [512, 95] width 772 height 118
type input "20-26074745-3"
click at [729, 115] on button "search Buscar afiliado" at bounding box center [704, 106] width 105 height 22
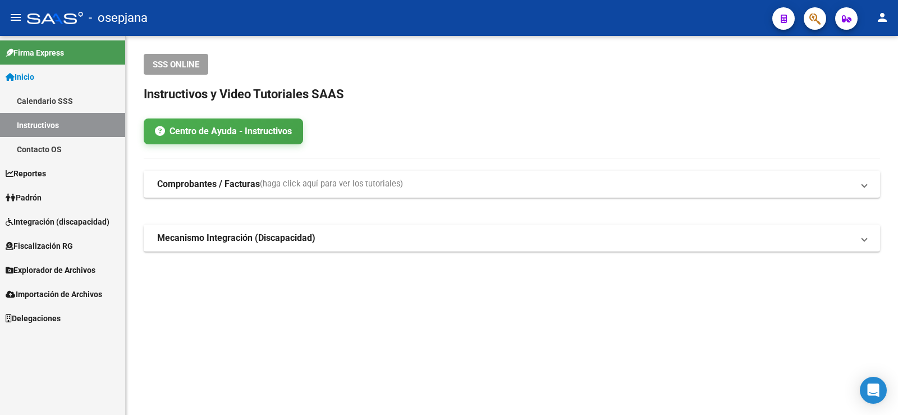
click at [40, 76] on link "Inicio" at bounding box center [62, 77] width 125 height 24
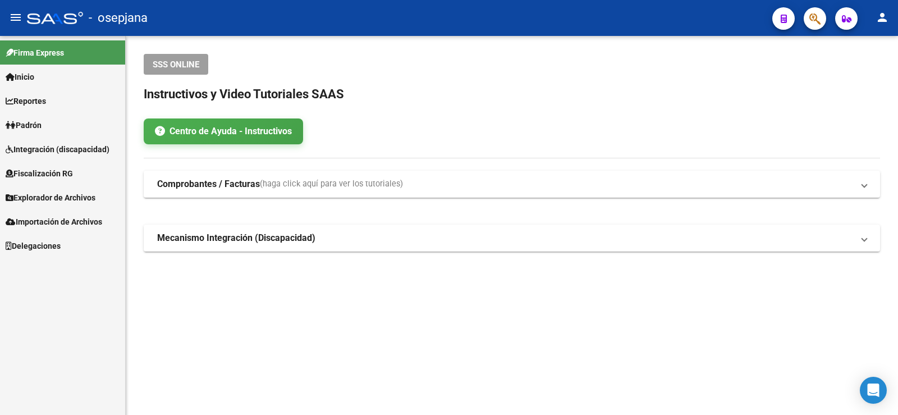
click at [51, 122] on link "Padrón" at bounding box center [62, 125] width 125 height 24
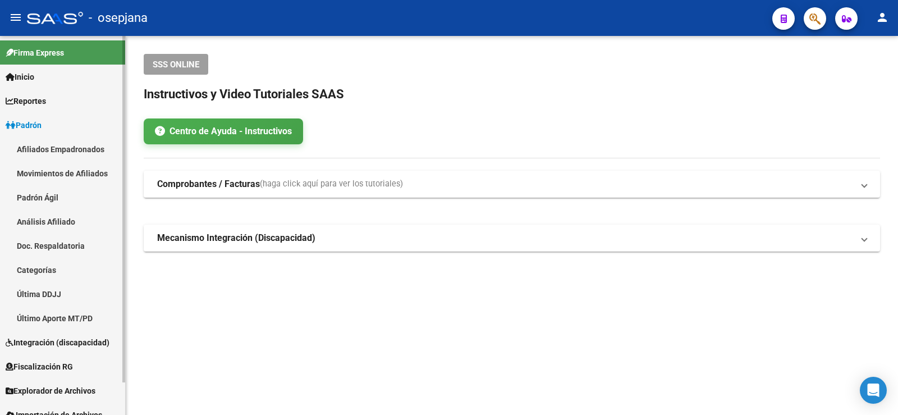
click at [71, 167] on link "Movimientos de Afiliados" at bounding box center [62, 173] width 125 height 24
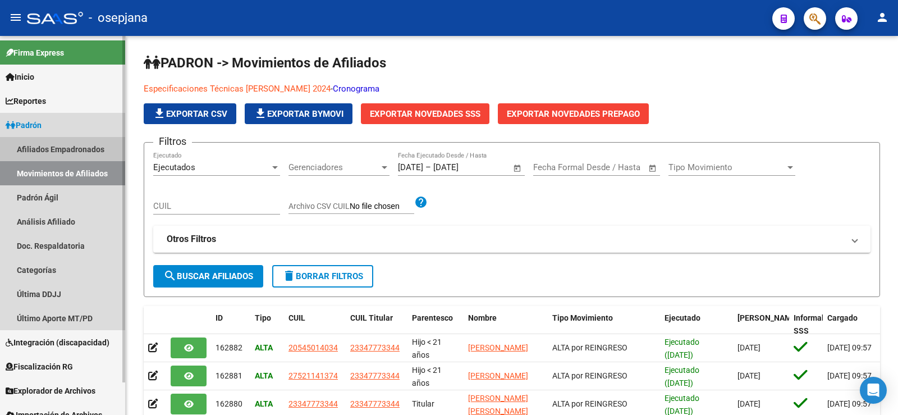
click at [65, 147] on link "Afiliados Empadronados" at bounding box center [62, 149] width 125 height 24
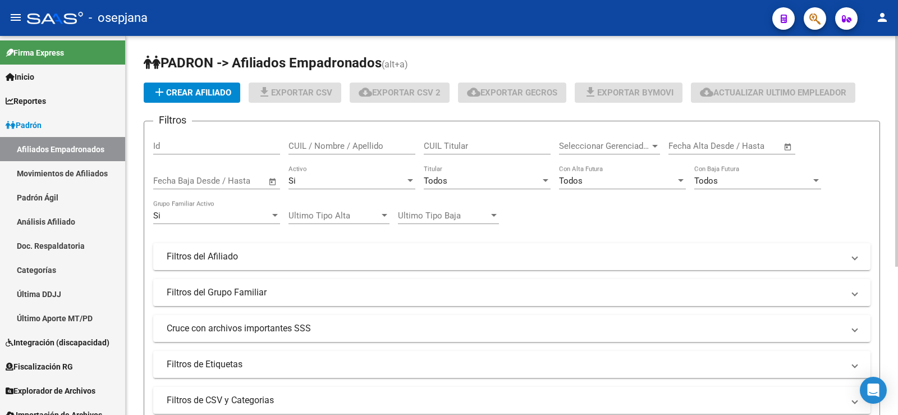
click at [657, 143] on div at bounding box center [655, 145] width 10 height 9
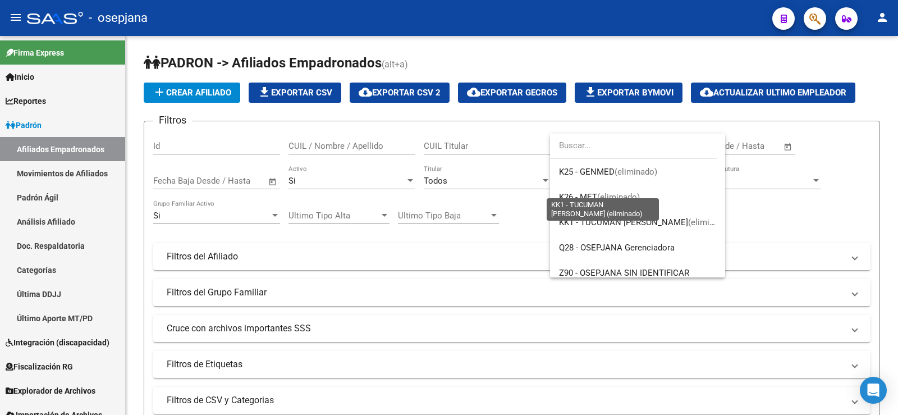
scroll to position [406, 0]
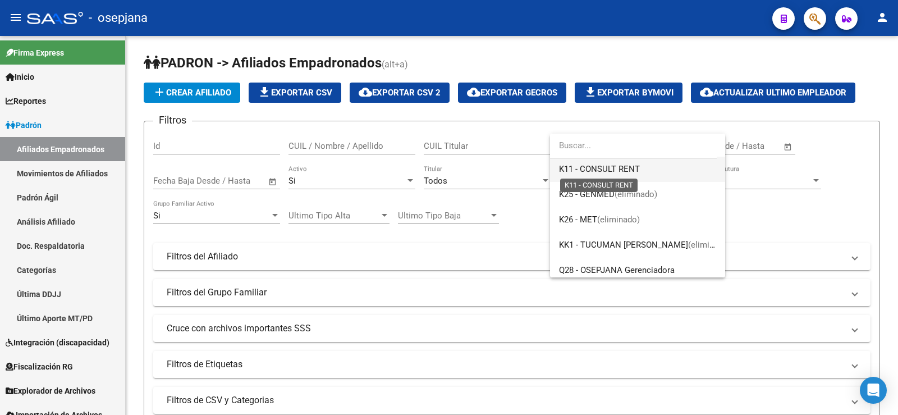
click at [595, 168] on span "K11 - CONSULT RENT" at bounding box center [599, 169] width 81 height 10
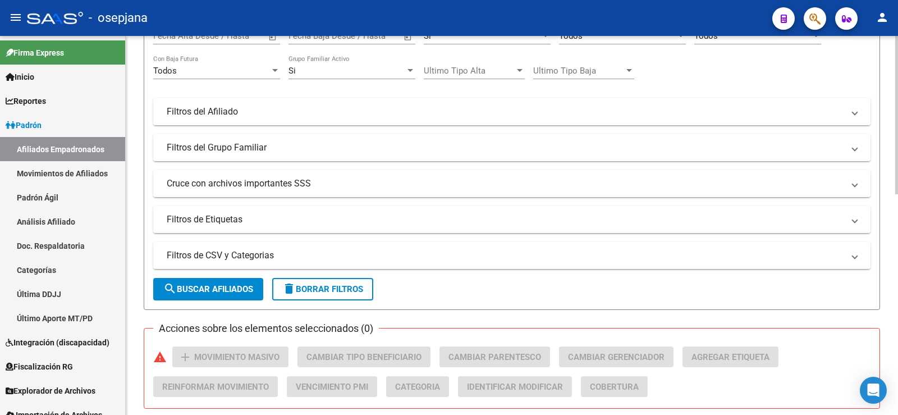
scroll to position [168, 0]
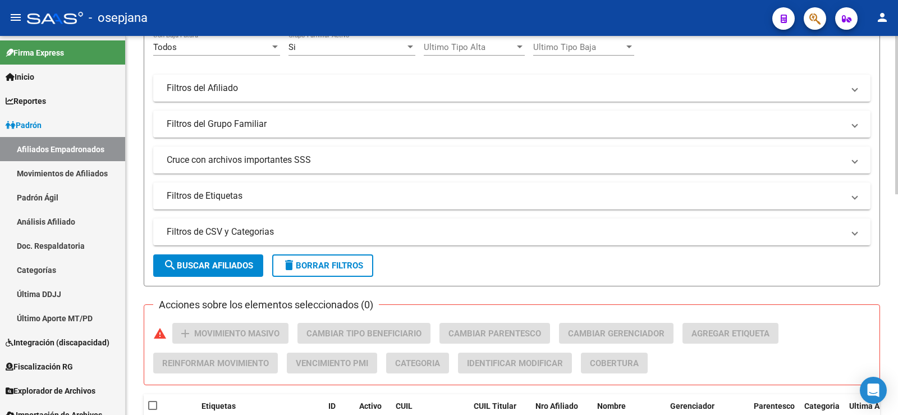
click at [231, 259] on button "search Buscar Afiliados" at bounding box center [208, 265] width 110 height 22
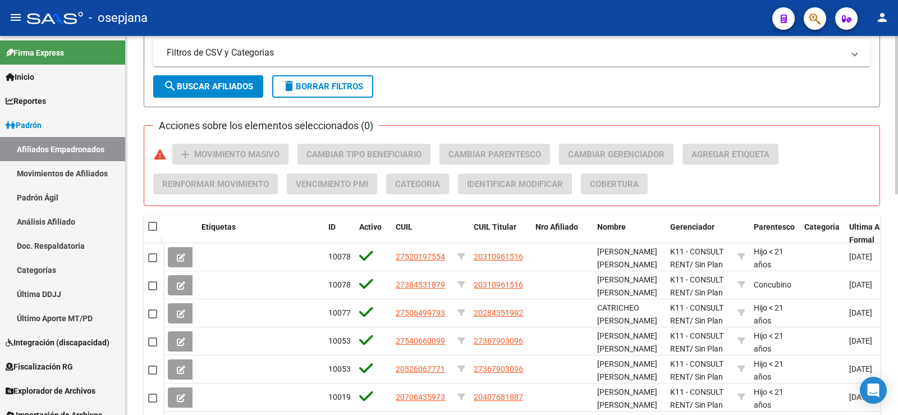
scroll to position [505, 0]
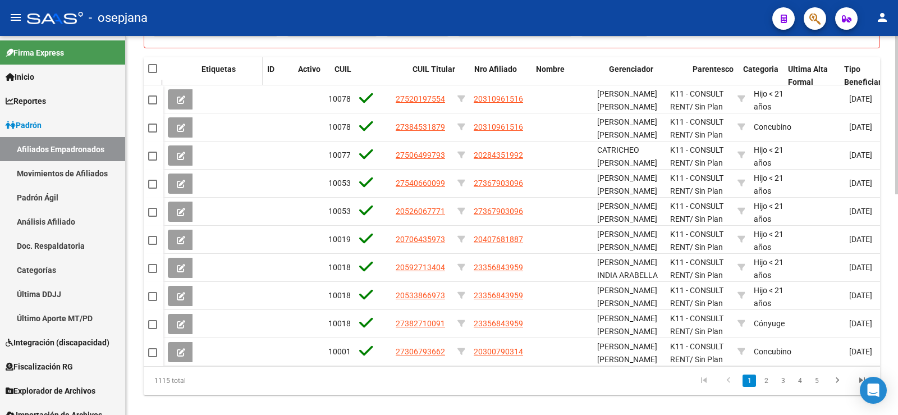
drag, startPoint x: 321, startPoint y: 70, endPoint x: 251, endPoint y: 75, distance: 70.3
click at [258, 72] on span at bounding box center [260, 75] width 5 height 37
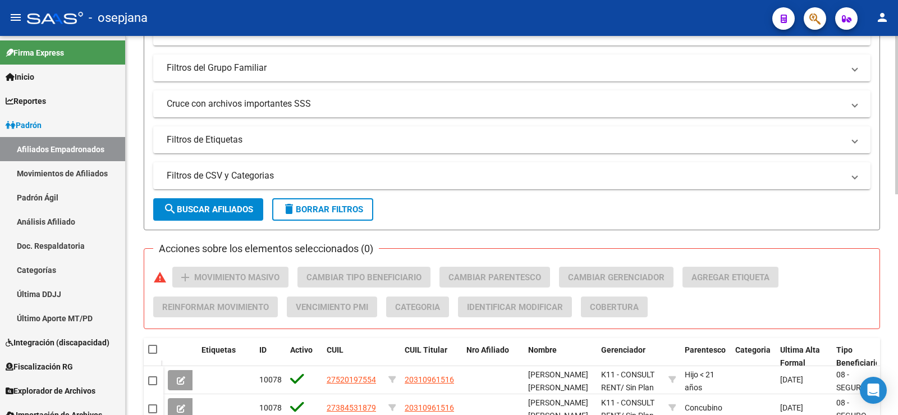
scroll to position [0, 0]
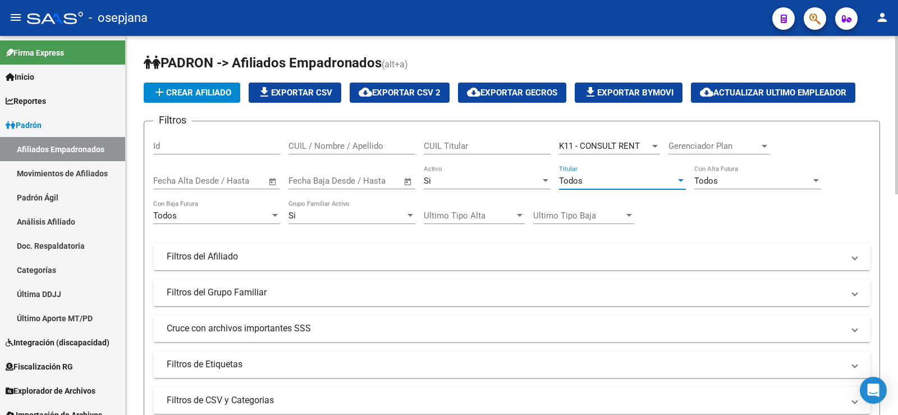
click at [620, 176] on div "Todos" at bounding box center [617, 181] width 117 height 10
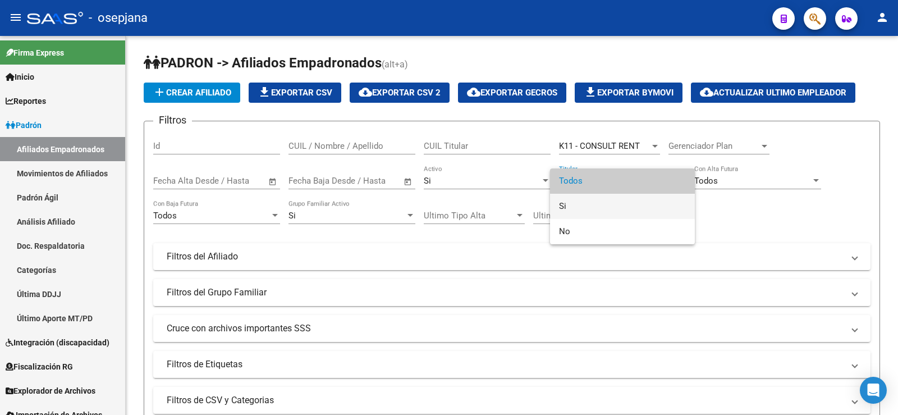
click at [570, 207] on span "Si" at bounding box center [622, 206] width 127 height 25
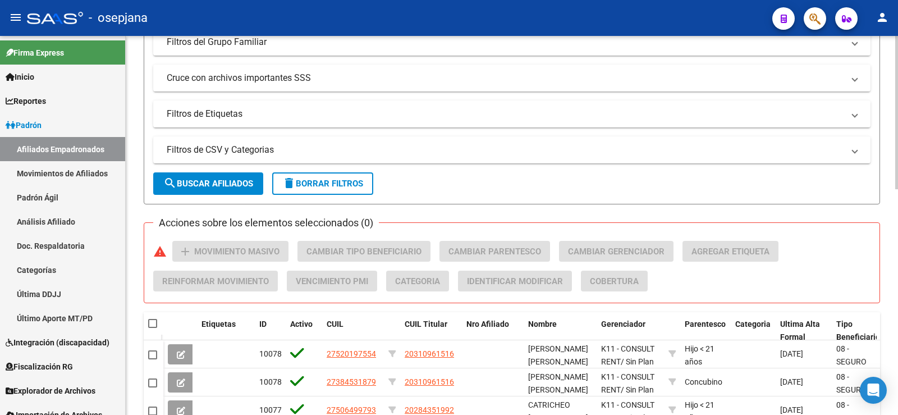
scroll to position [281, 0]
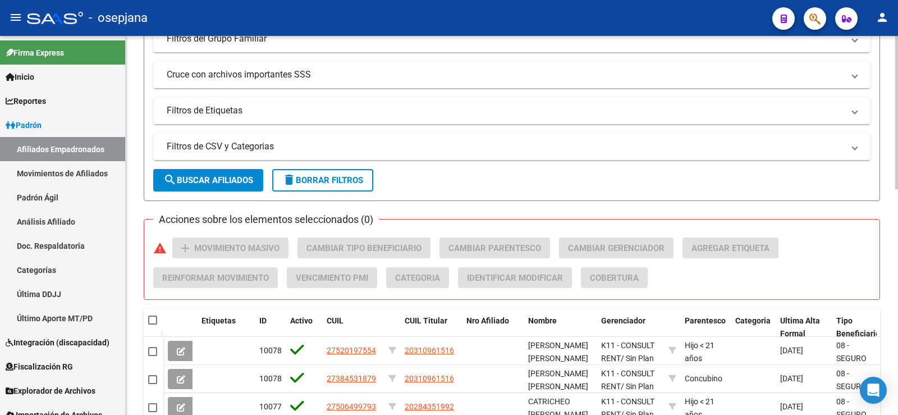
click at [232, 185] on span "search Buscar Afiliados" at bounding box center [208, 180] width 90 height 10
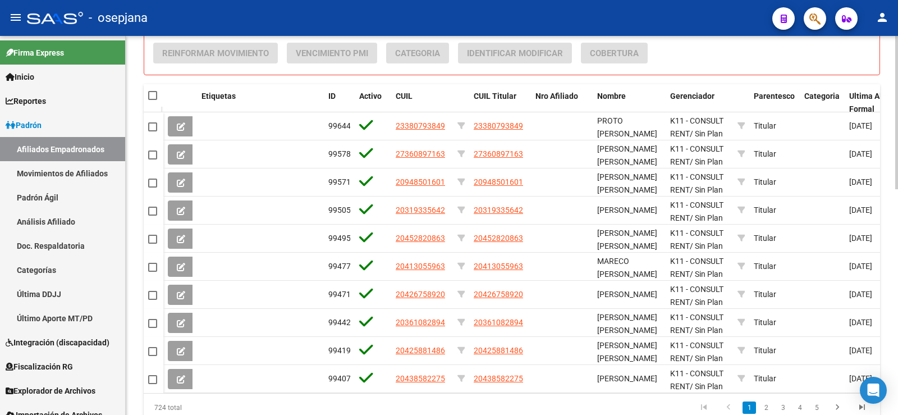
scroll to position [556, 0]
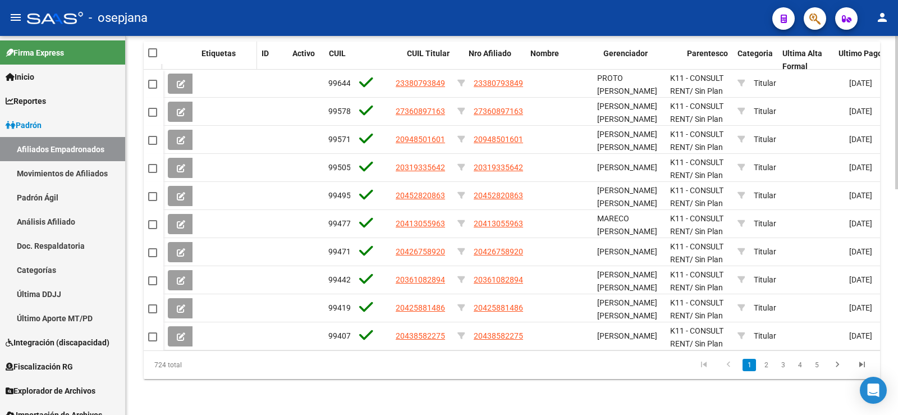
drag, startPoint x: 319, startPoint y: 48, endPoint x: 253, endPoint y: 57, distance: 67.4
click at [253, 57] on span at bounding box center [254, 60] width 5 height 37
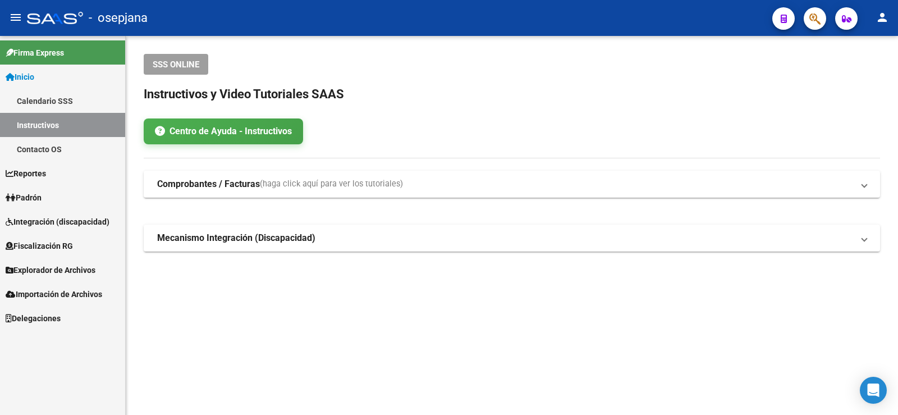
click at [47, 198] on link "Padrón" at bounding box center [62, 197] width 125 height 24
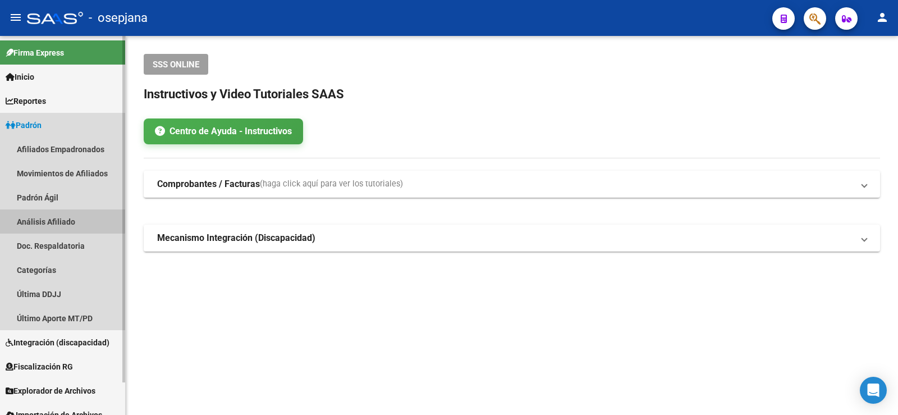
click at [58, 220] on link "Análisis Afiliado" at bounding box center [62, 221] width 125 height 24
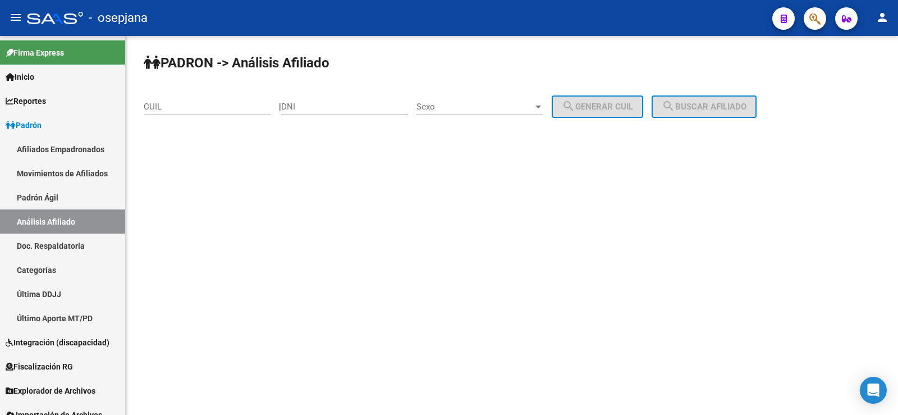
click at [190, 107] on input "CUIL" at bounding box center [207, 107] width 127 height 10
paste input "20-40029514-0"
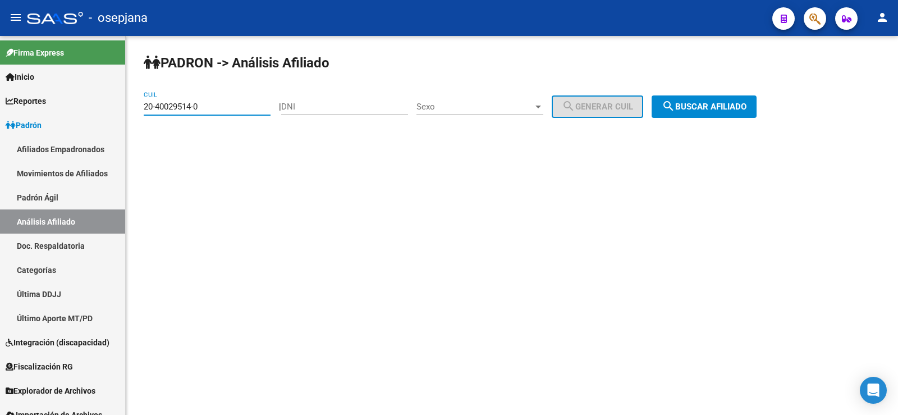
type input "20-40029514-0"
click at [675, 101] on mat-icon "search" at bounding box center [668, 105] width 13 height 13
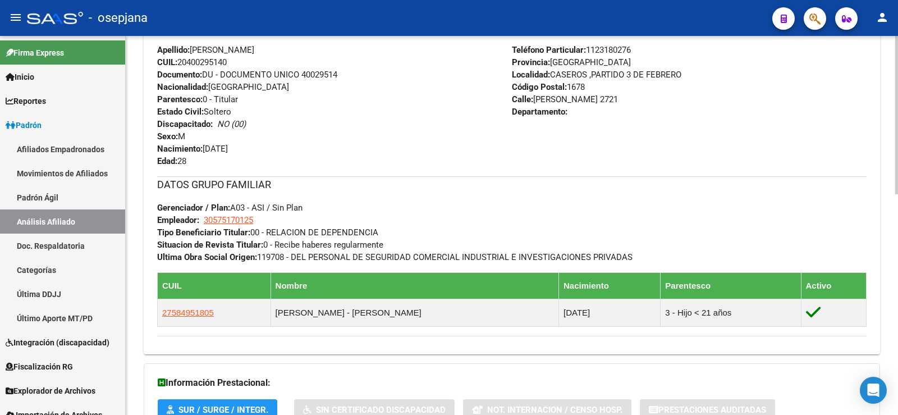
scroll to position [526, 0]
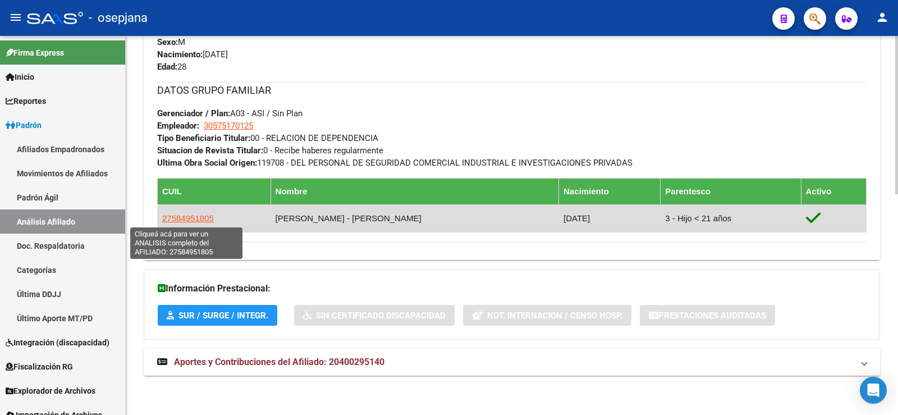
click at [198, 215] on span "27584951805" at bounding box center [188, 218] width 52 height 10
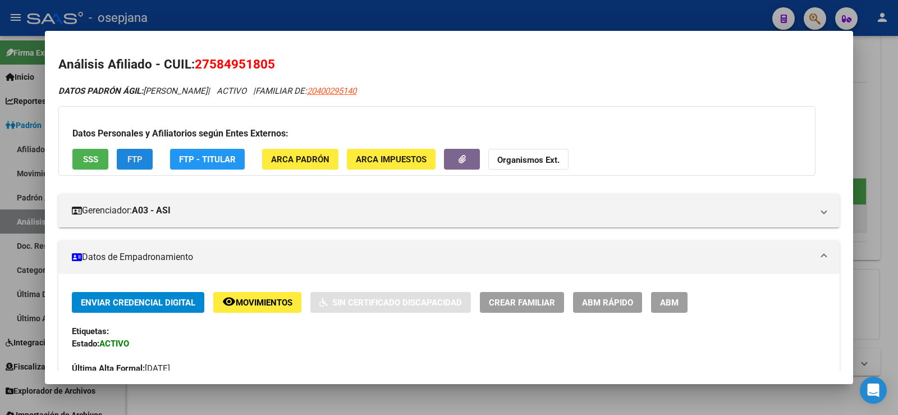
click at [143, 161] on button "FTP" at bounding box center [135, 159] width 36 height 21
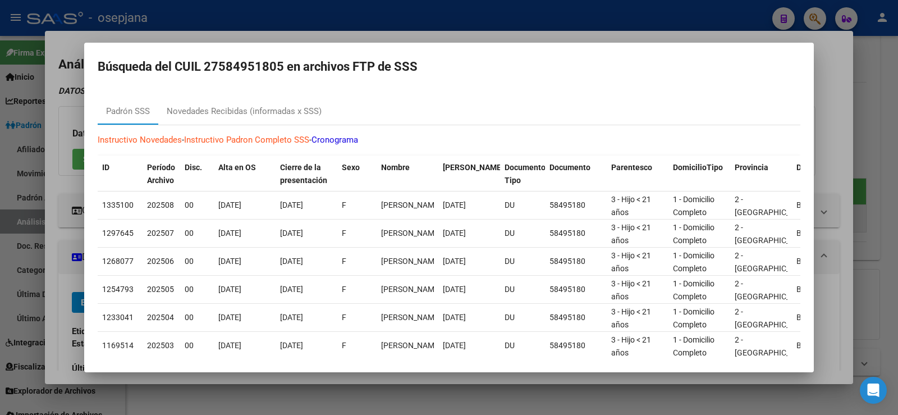
click at [380, 36] on div at bounding box center [449, 207] width 898 height 415
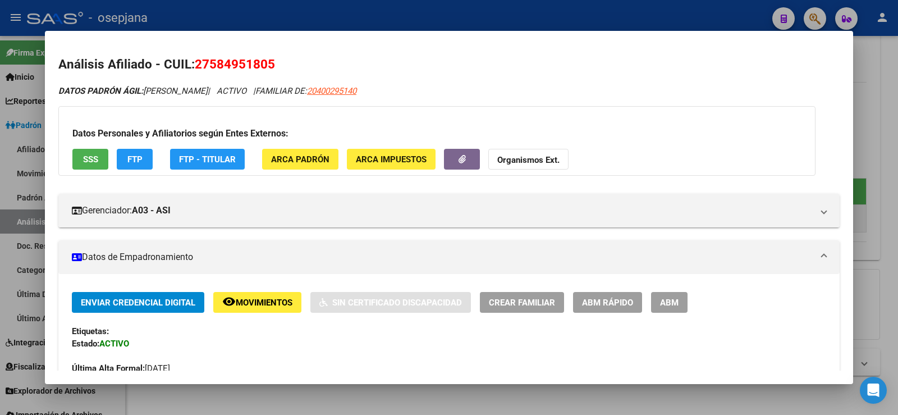
click at [145, 160] on button "FTP" at bounding box center [135, 159] width 36 height 21
click at [211, 157] on span "FTP - Titular" at bounding box center [207, 159] width 57 height 10
click at [296, 160] on span "ARCA Padrón" at bounding box center [300, 159] width 58 height 10
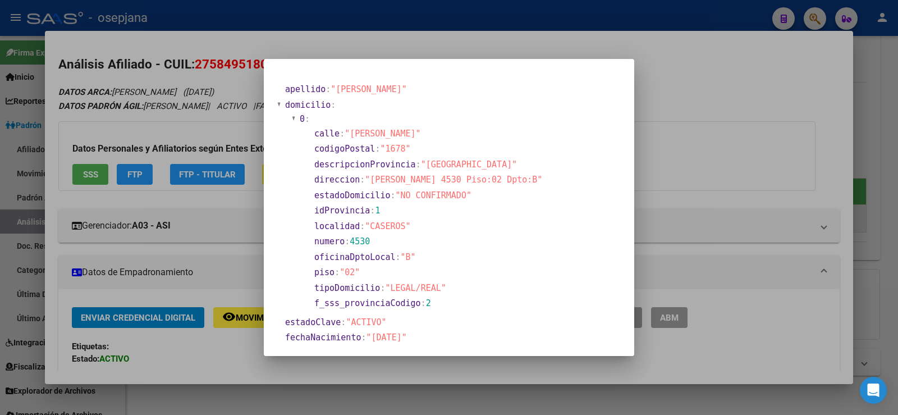
click at [675, 90] on div at bounding box center [449, 207] width 898 height 415
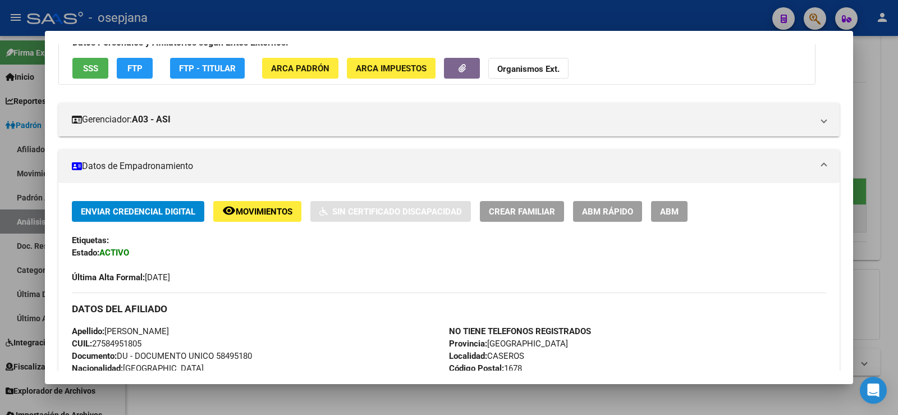
scroll to position [224, 0]
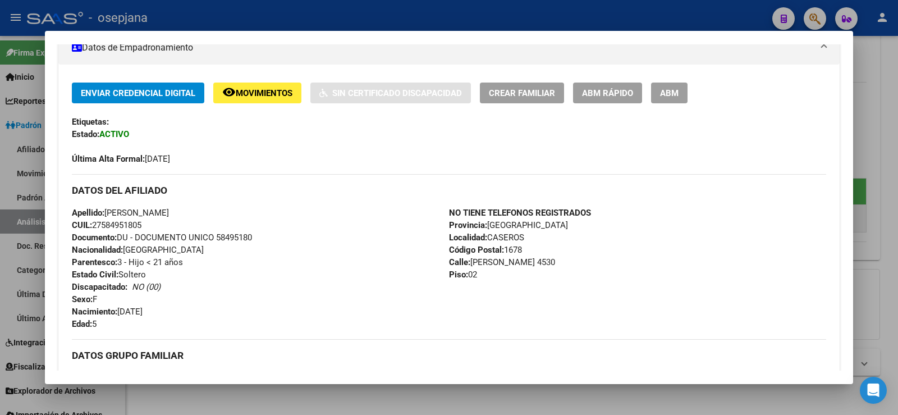
click at [241, 238] on span "Documento: DU - DOCUMENTO UNICO 58495180" at bounding box center [162, 237] width 180 height 10
copy span "58495180"
click at [304, 208] on div "Apellido: CATALINA URCELAY MACIEL CUIL: 27584951805 Documento: DU - DOCUMENTO U…" at bounding box center [260, 268] width 377 height 123
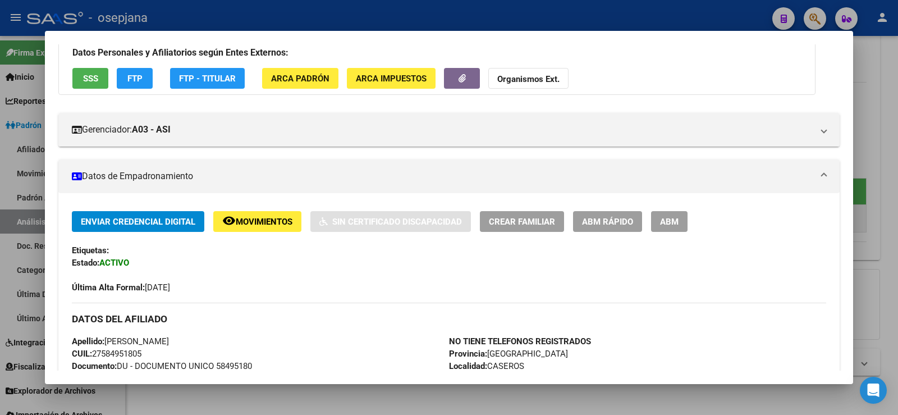
scroll to position [0, 0]
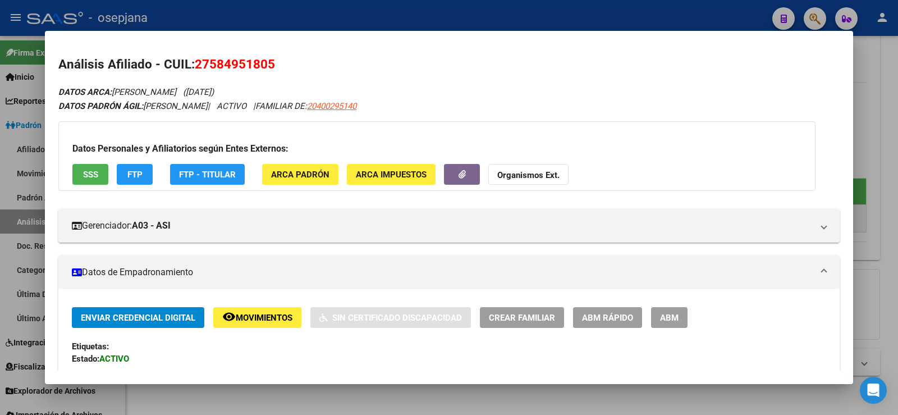
click at [344, 22] on div at bounding box center [449, 207] width 898 height 415
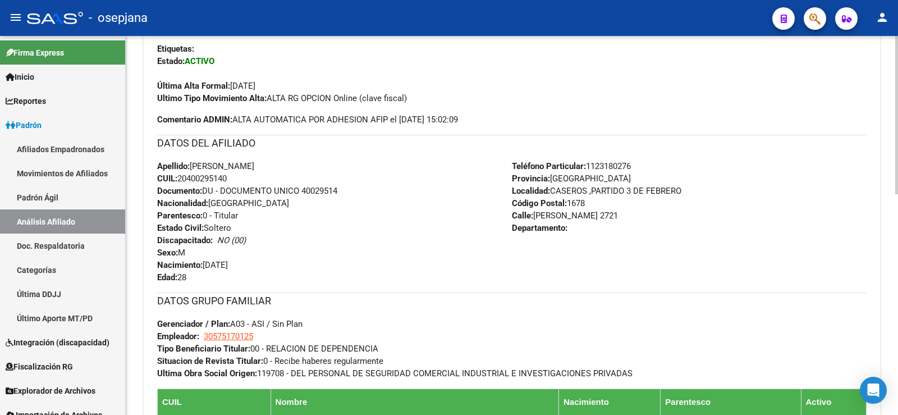
scroll to position [302, 0]
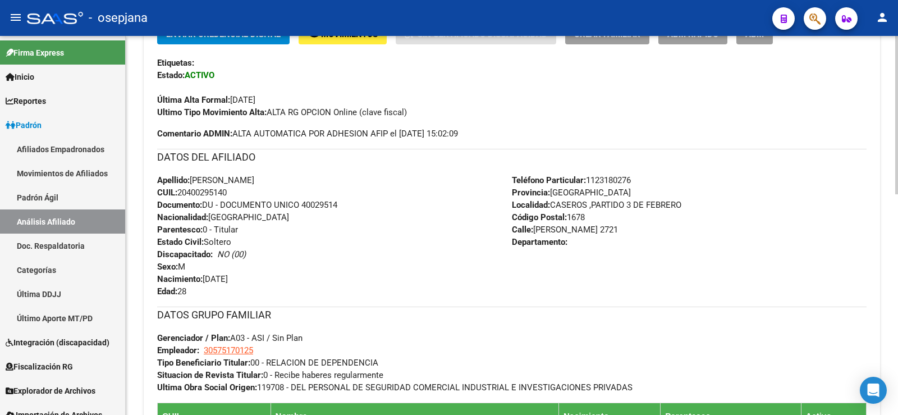
click at [334, 208] on span "Documento: DU - DOCUMENTO UNICO 40029514" at bounding box center [247, 205] width 180 height 10
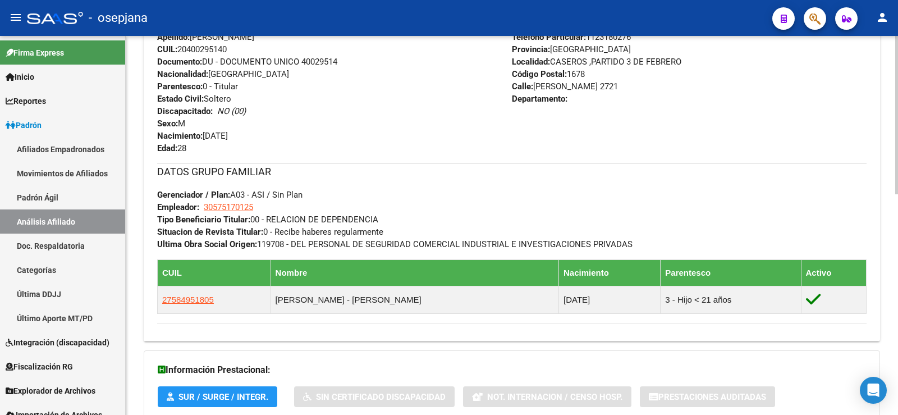
scroll to position [449, 0]
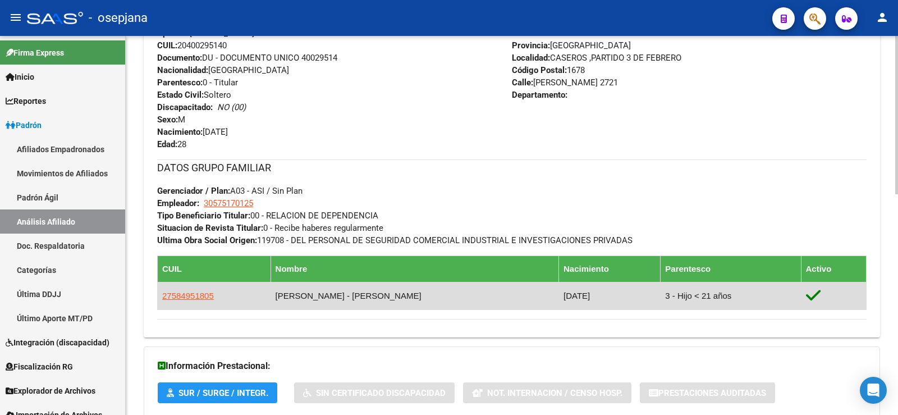
click at [189, 290] on app-link-go-to "27584951805" at bounding box center [188, 296] width 52 height 12
click at [191, 296] on span "27584951805" at bounding box center [188, 296] width 52 height 10
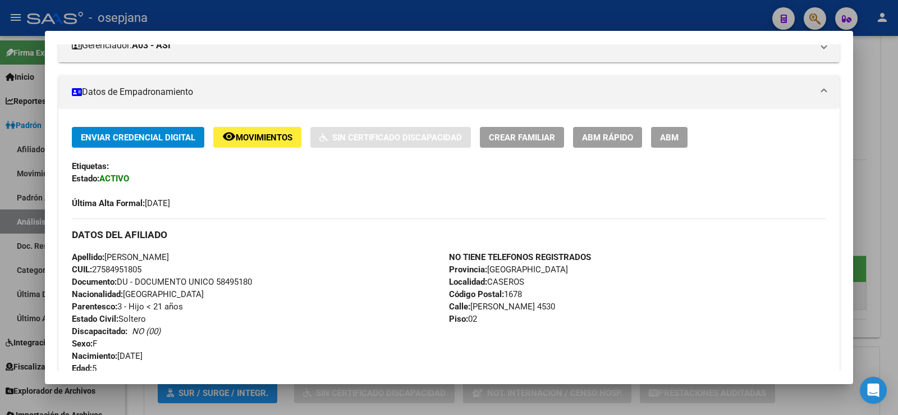
scroll to position [168, 0]
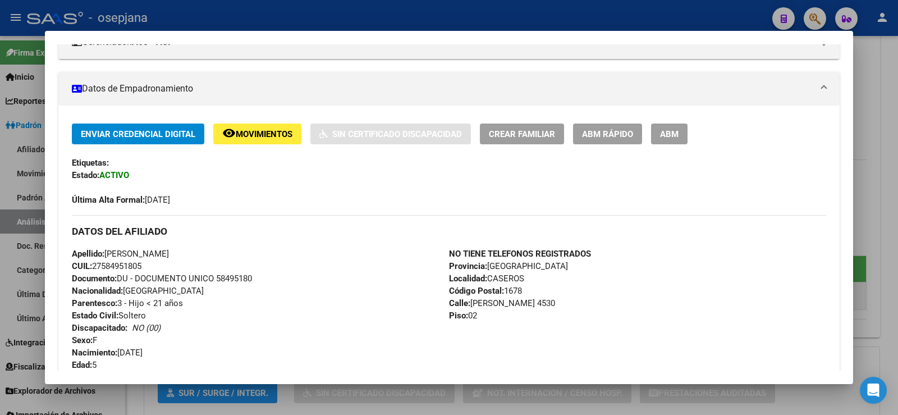
click at [235, 279] on span "Documento: DU - DOCUMENTO UNICO 58495180" at bounding box center [162, 278] width 180 height 10
copy span "58495180"
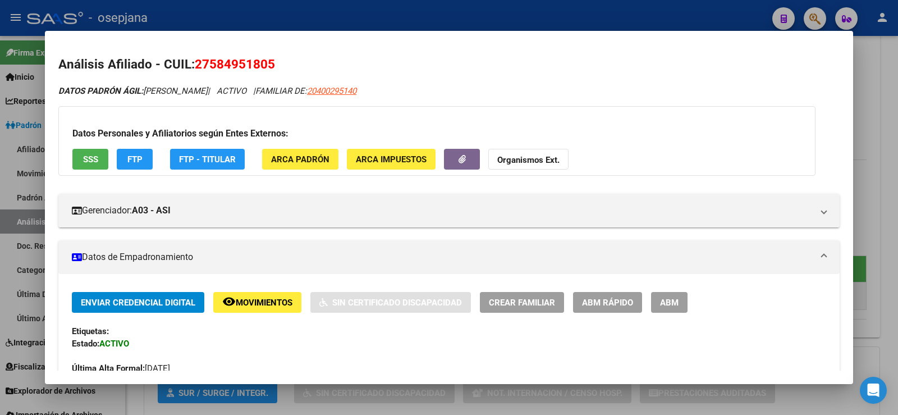
click at [346, 20] on div at bounding box center [449, 207] width 898 height 415
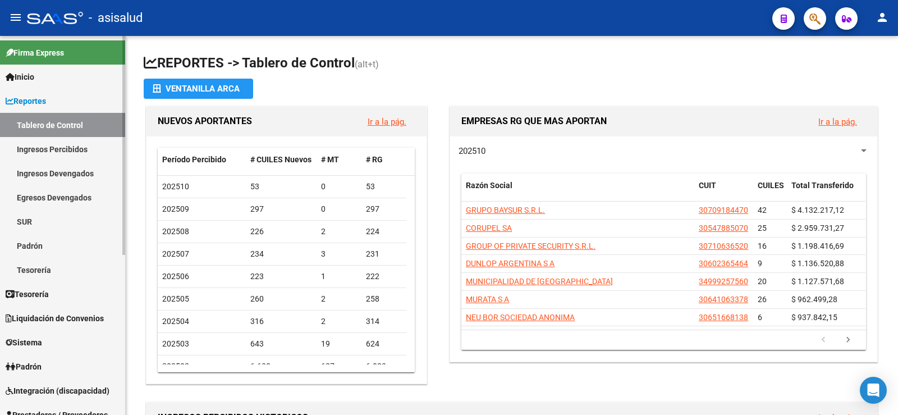
click at [38, 99] on span "Reportes" at bounding box center [26, 101] width 40 height 12
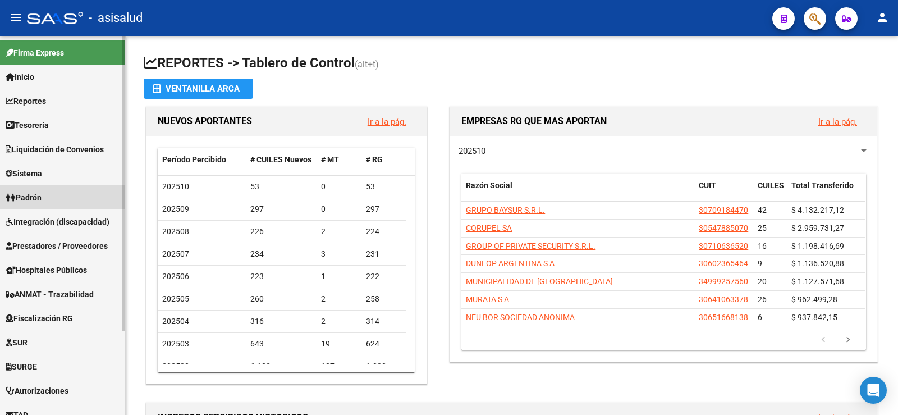
click at [29, 196] on span "Padrón" at bounding box center [24, 197] width 36 height 12
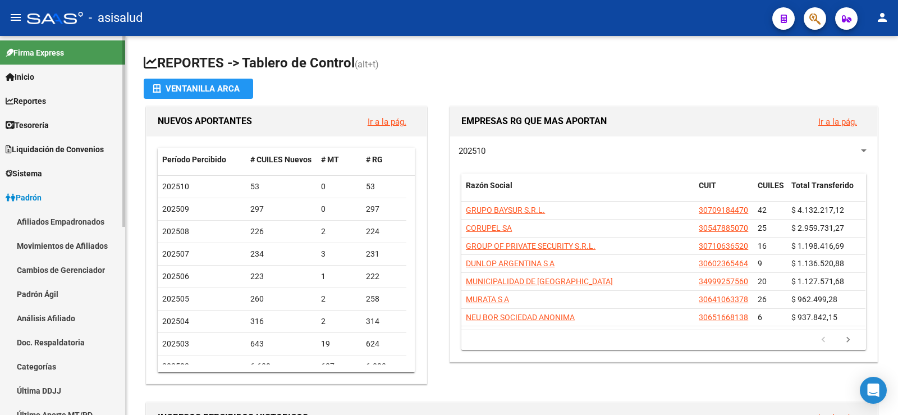
drag, startPoint x: 44, startPoint y: 318, endPoint x: 42, endPoint y: 311, distance: 6.9
click at [43, 318] on link "Análisis Afiliado" at bounding box center [62, 318] width 125 height 24
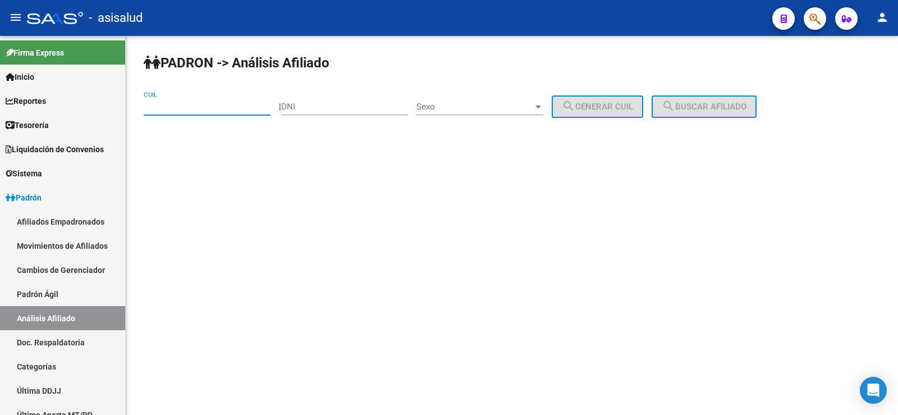
click at [163, 104] on input "CUIL" at bounding box center [207, 107] width 127 height 10
paste input "27-33547540-8"
click at [746, 103] on span "search Buscar afiliado" at bounding box center [704, 107] width 85 height 10
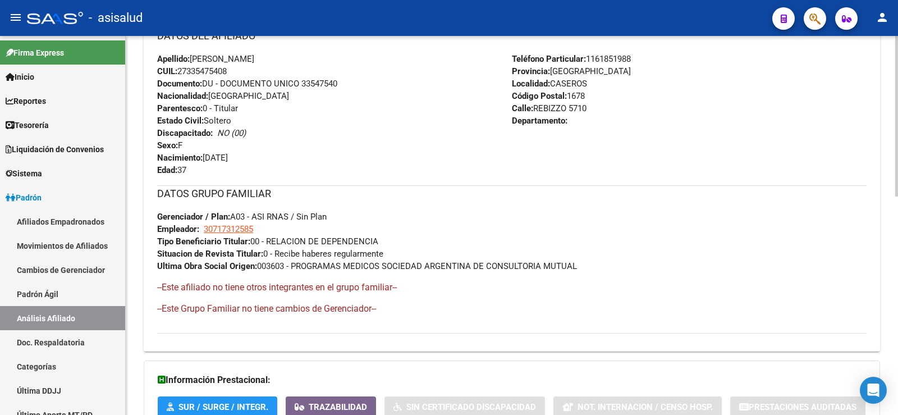
scroll to position [515, 0]
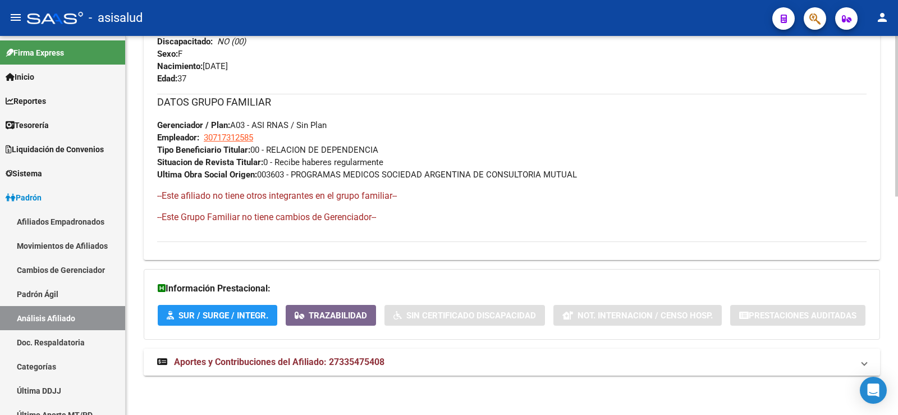
click at [317, 365] on span "Aportes y Contribuciones del Afiliado: 27335475408" at bounding box center [279, 361] width 210 height 11
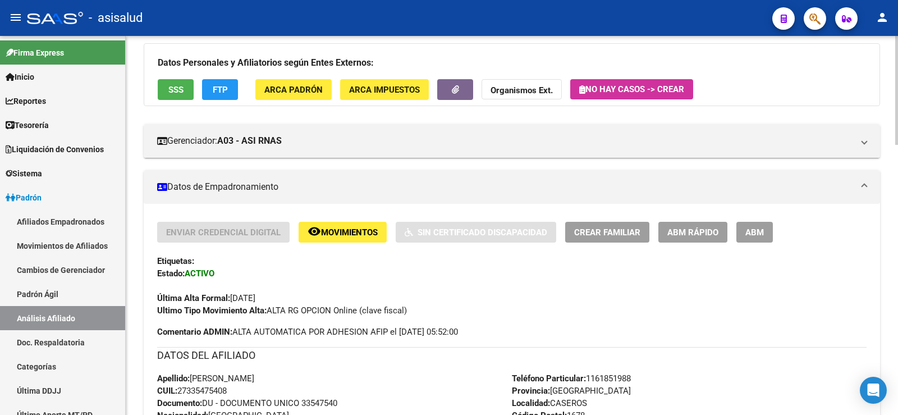
scroll to position [0, 0]
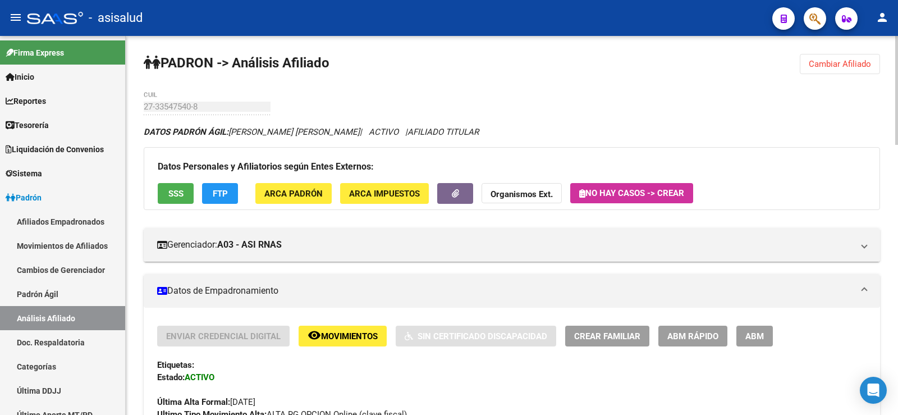
click at [851, 67] on span "Cambiar Afiliado" at bounding box center [840, 64] width 62 height 10
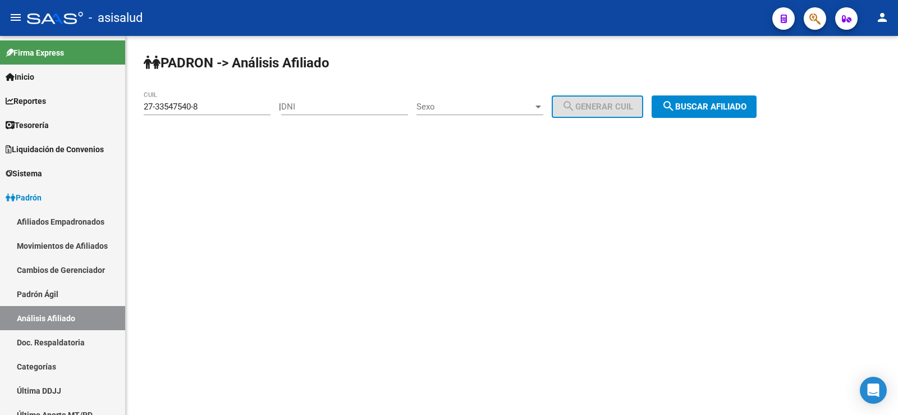
drag, startPoint x: 225, startPoint y: 100, endPoint x: 165, endPoint y: 105, distance: 60.2
click at [169, 104] on div "27-33547540-8 CUIL" at bounding box center [207, 103] width 127 height 24
drag, startPoint x: 145, startPoint y: 107, endPoint x: 267, endPoint y: 107, distance: 122.3
click at [267, 107] on input "27-33547540-8" at bounding box center [207, 107] width 127 height 10
paste input "0-41078149-3"
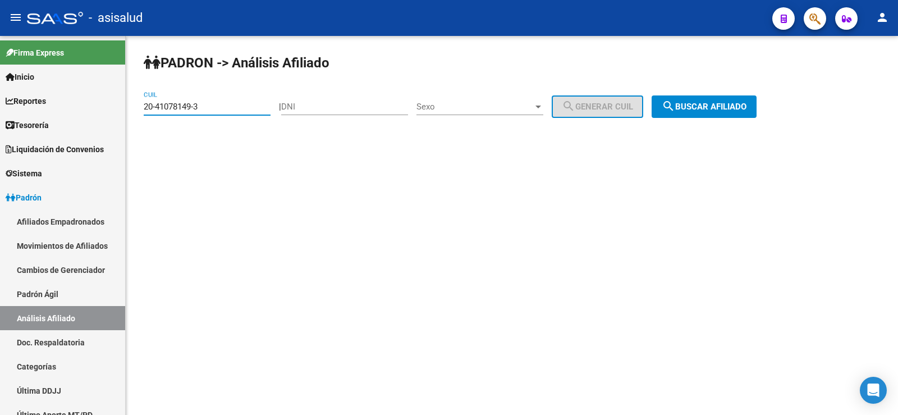
click at [724, 107] on span "search Buscar afiliado" at bounding box center [704, 107] width 85 height 10
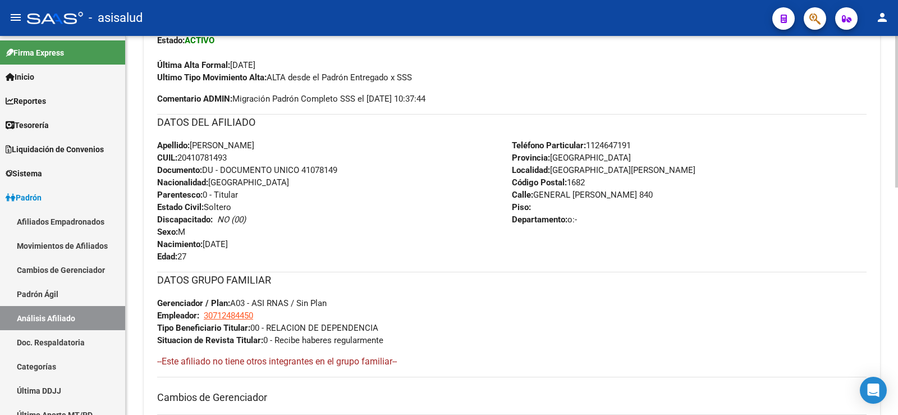
scroll to position [567, 0]
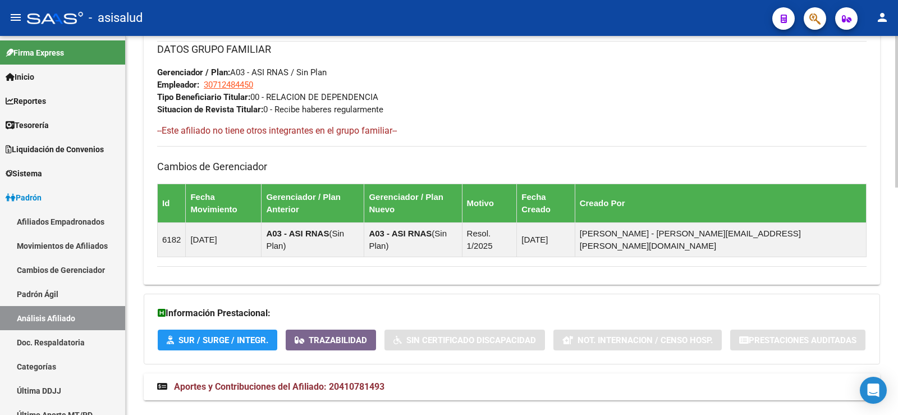
click at [360, 373] on mat-expansion-panel-header "Aportes y Contribuciones del Afiliado: 20410781493" at bounding box center [512, 386] width 736 height 27
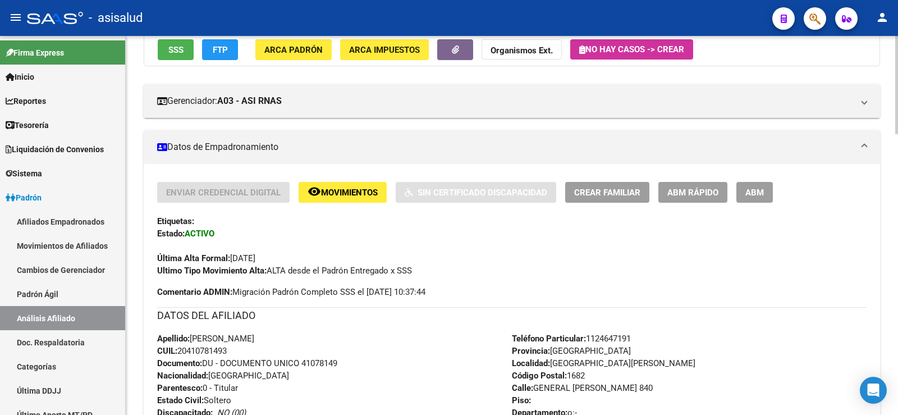
scroll to position [0, 0]
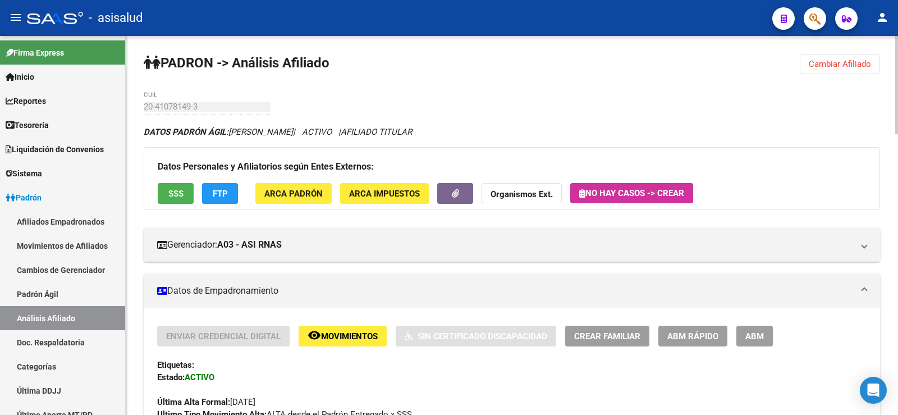
click at [826, 65] on span "Cambiar Afiliado" at bounding box center [840, 64] width 62 height 10
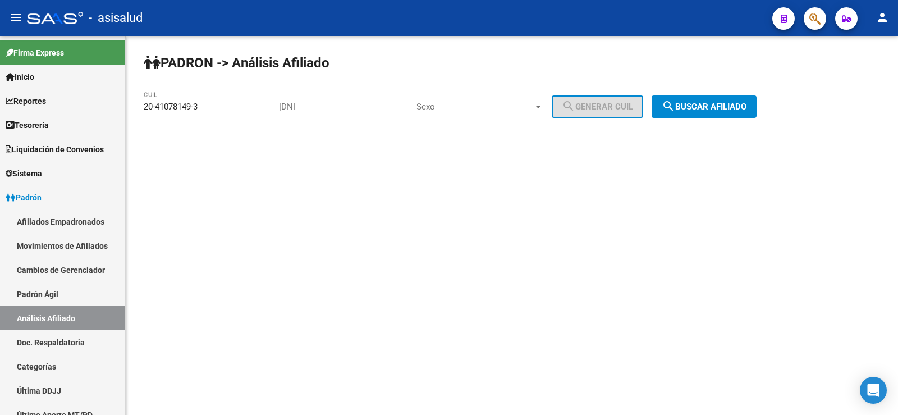
drag, startPoint x: 217, startPoint y: 112, endPoint x: 135, endPoint y: 111, distance: 82.5
click at [135, 111] on div "PADRON -> Análisis Afiliado 20-41078149-3 CUIL | DNI Sexo Sexo search Generar C…" at bounding box center [512, 95] width 772 height 118
click at [233, 107] on input "20-41078149-3" at bounding box center [207, 107] width 127 height 10
drag, startPoint x: 210, startPoint y: 105, endPoint x: 131, endPoint y: 105, distance: 79.1
click at [131, 105] on div "PADRON -> Análisis Afiliado 20-41078149-3 CUIL | DNI Sexo Sexo search Generar C…" at bounding box center [512, 95] width 772 height 118
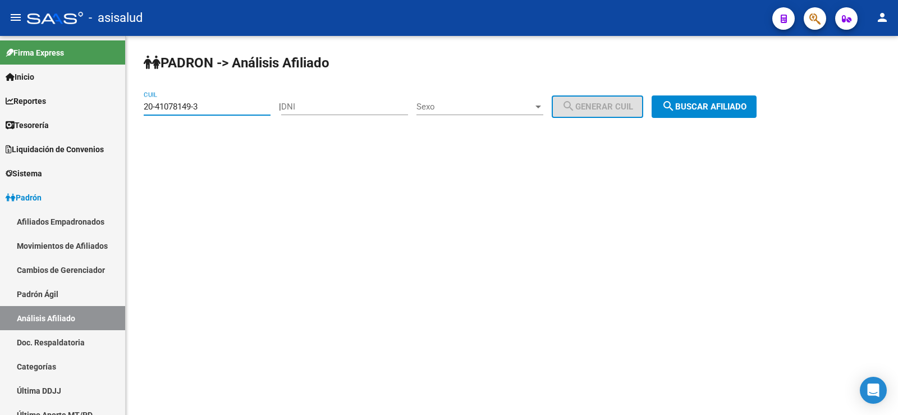
paste input "7-13531782-4"
type input "27-13531782-4"
click at [700, 103] on span "search Buscar afiliado" at bounding box center [704, 107] width 85 height 10
